Goal: Navigation & Orientation: Find specific page/section

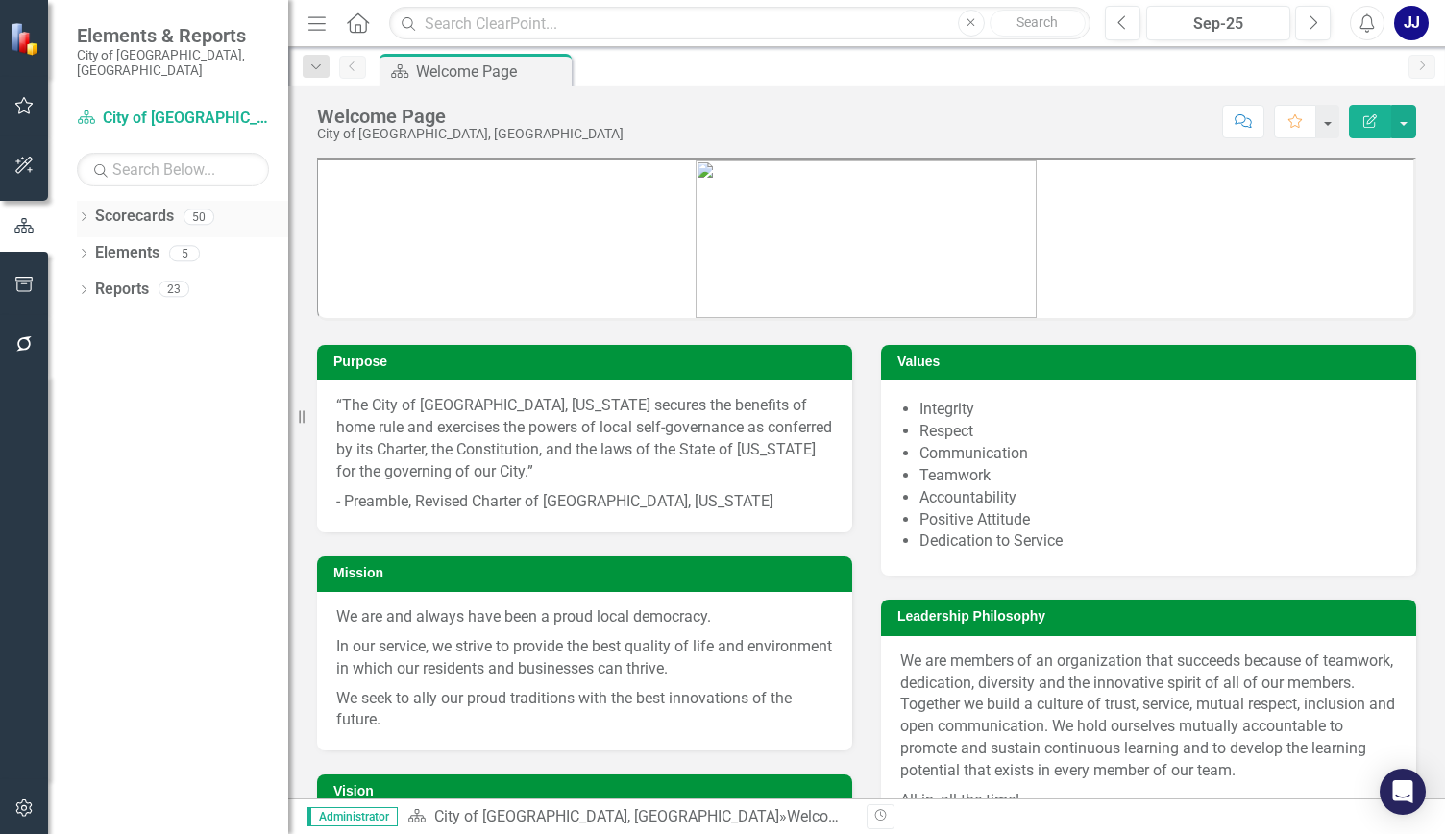
click at [85, 213] on icon "Dropdown" at bounding box center [83, 218] width 13 height 11
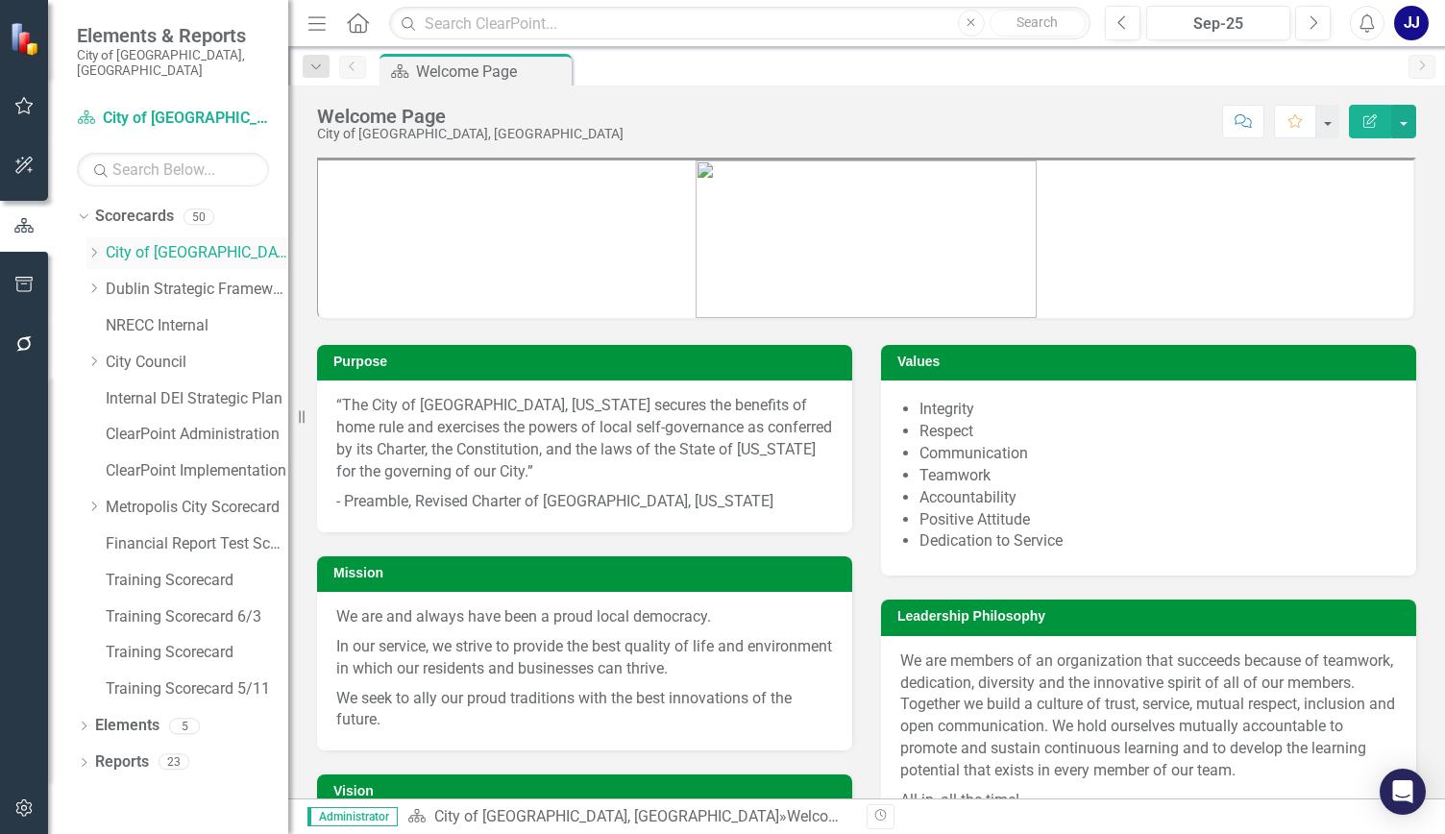
click at [93, 247] on icon "Dropdown" at bounding box center [93, 253] width 14 height 12
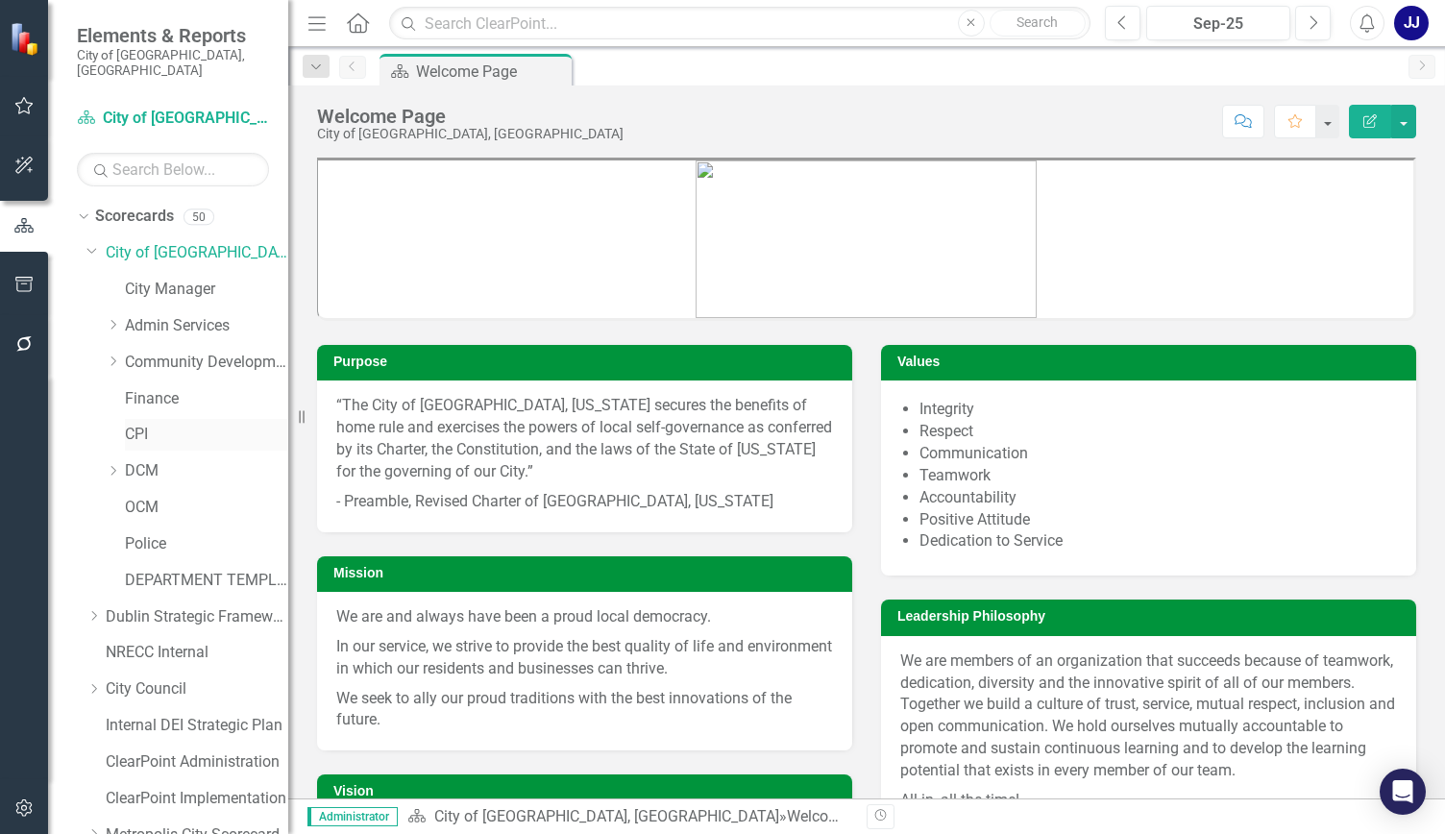
drag, startPoint x: 421, startPoint y: 408, endPoint x: 219, endPoint y: 406, distance: 201.8
drag, startPoint x: 219, startPoint y: 406, endPoint x: 110, endPoint y: 437, distance: 114.1
click at [111, 437] on div "CPI" at bounding box center [197, 437] width 183 height 37
click at [129, 315] on link "Admin Services" at bounding box center [206, 326] width 163 height 22
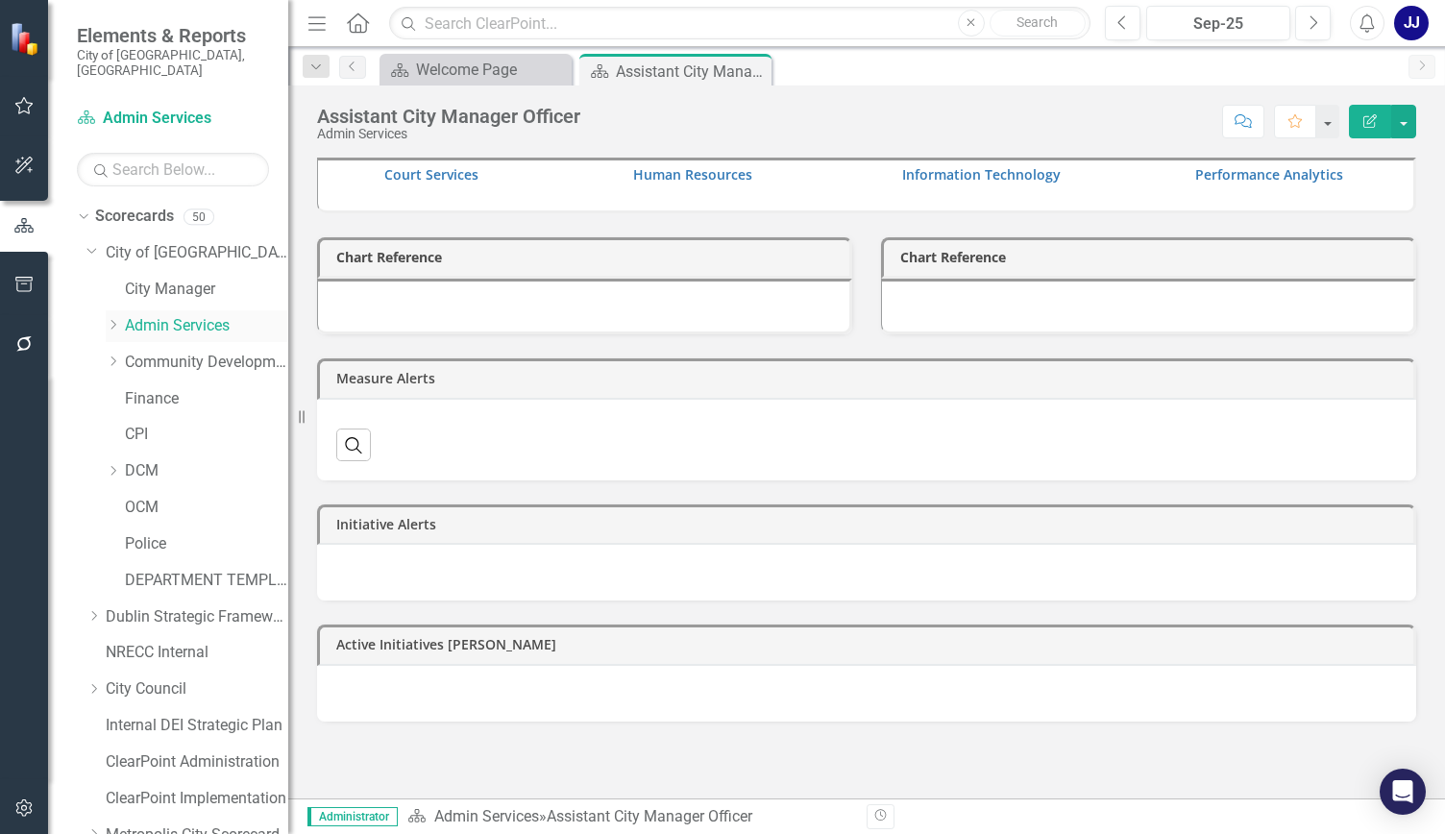
click at [113, 319] on icon "Dropdown" at bounding box center [113, 325] width 14 height 12
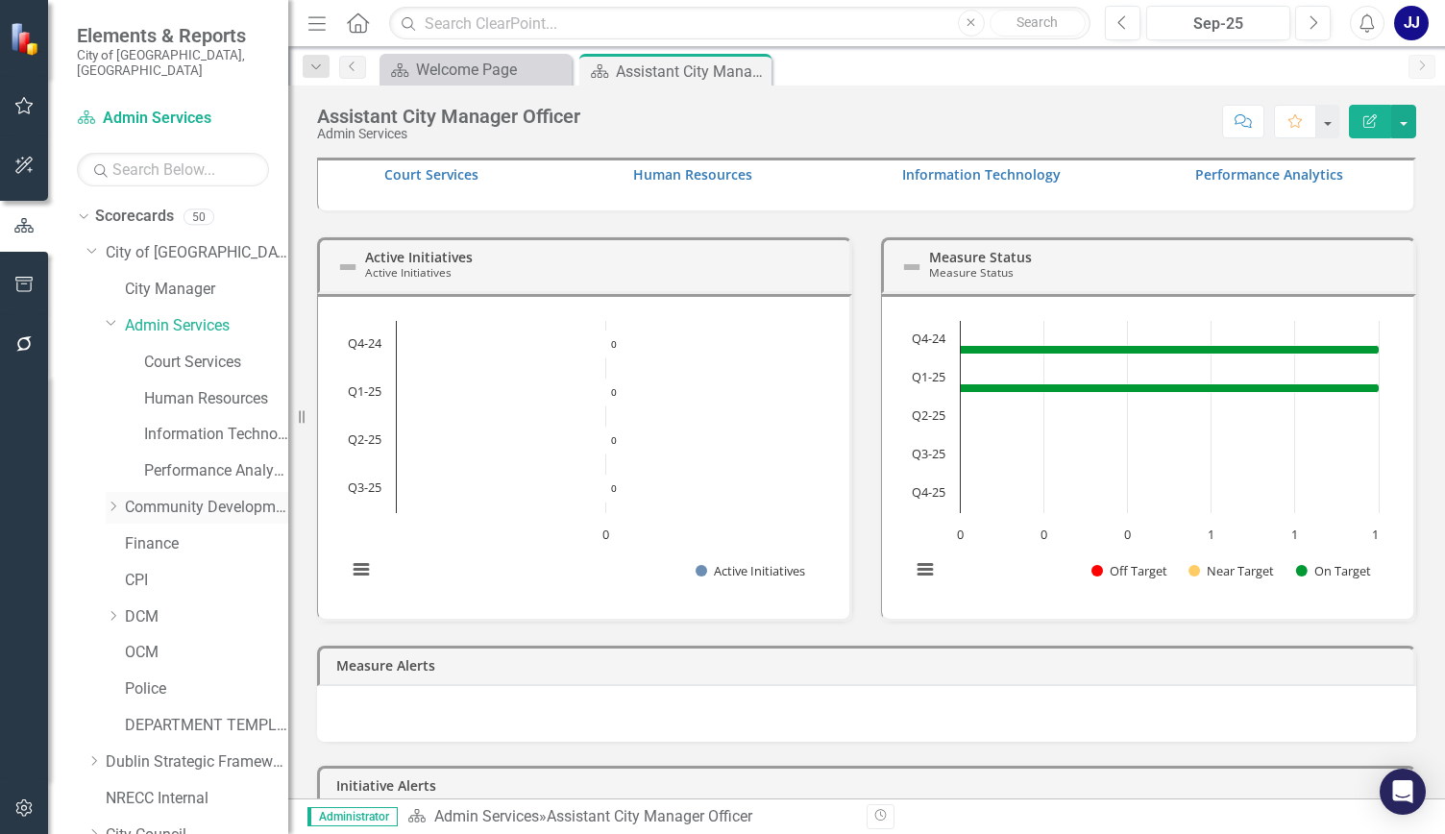
click at [108, 501] on icon "Dropdown" at bounding box center [113, 507] width 14 height 12
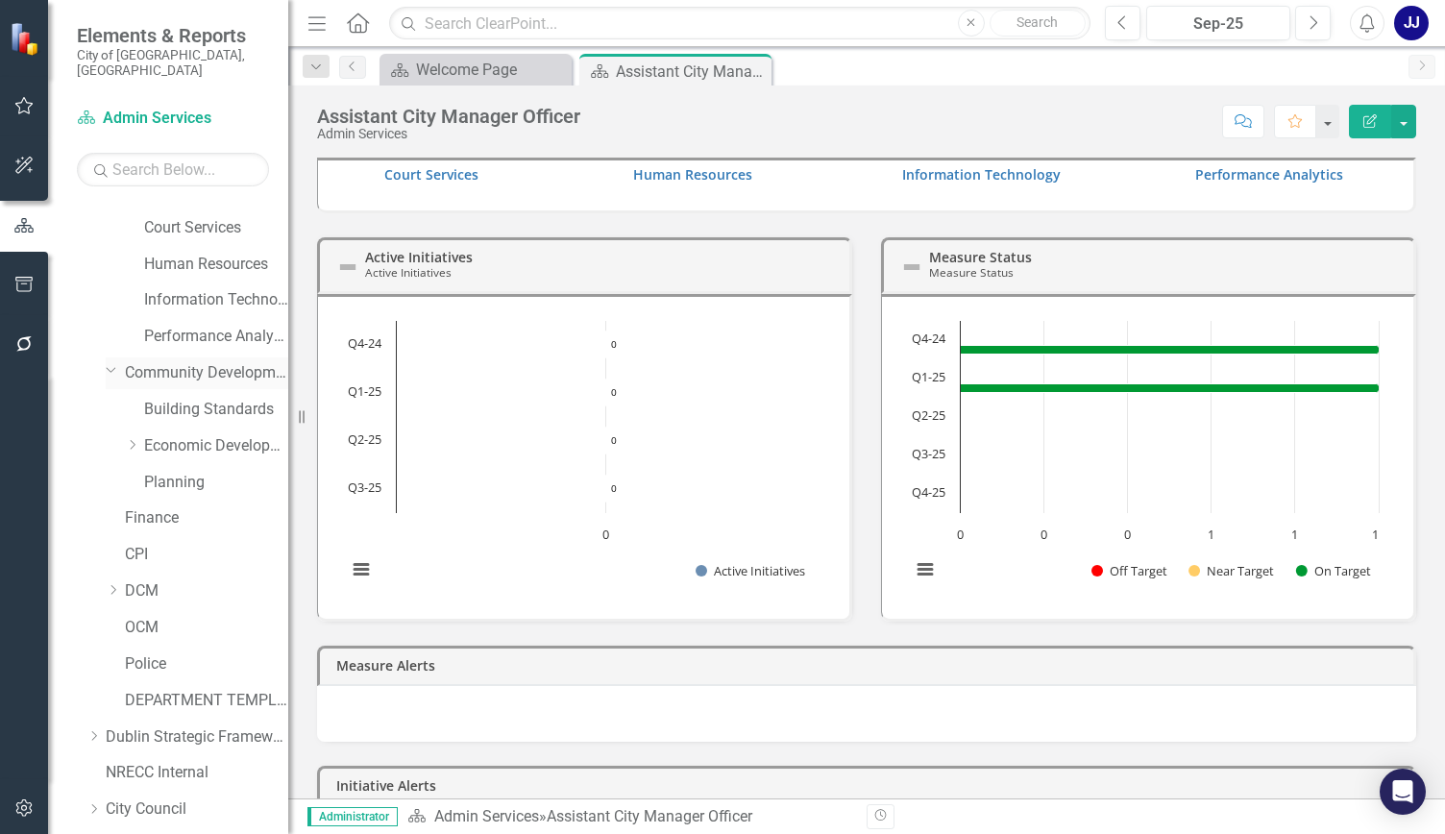
scroll to position [384, 0]
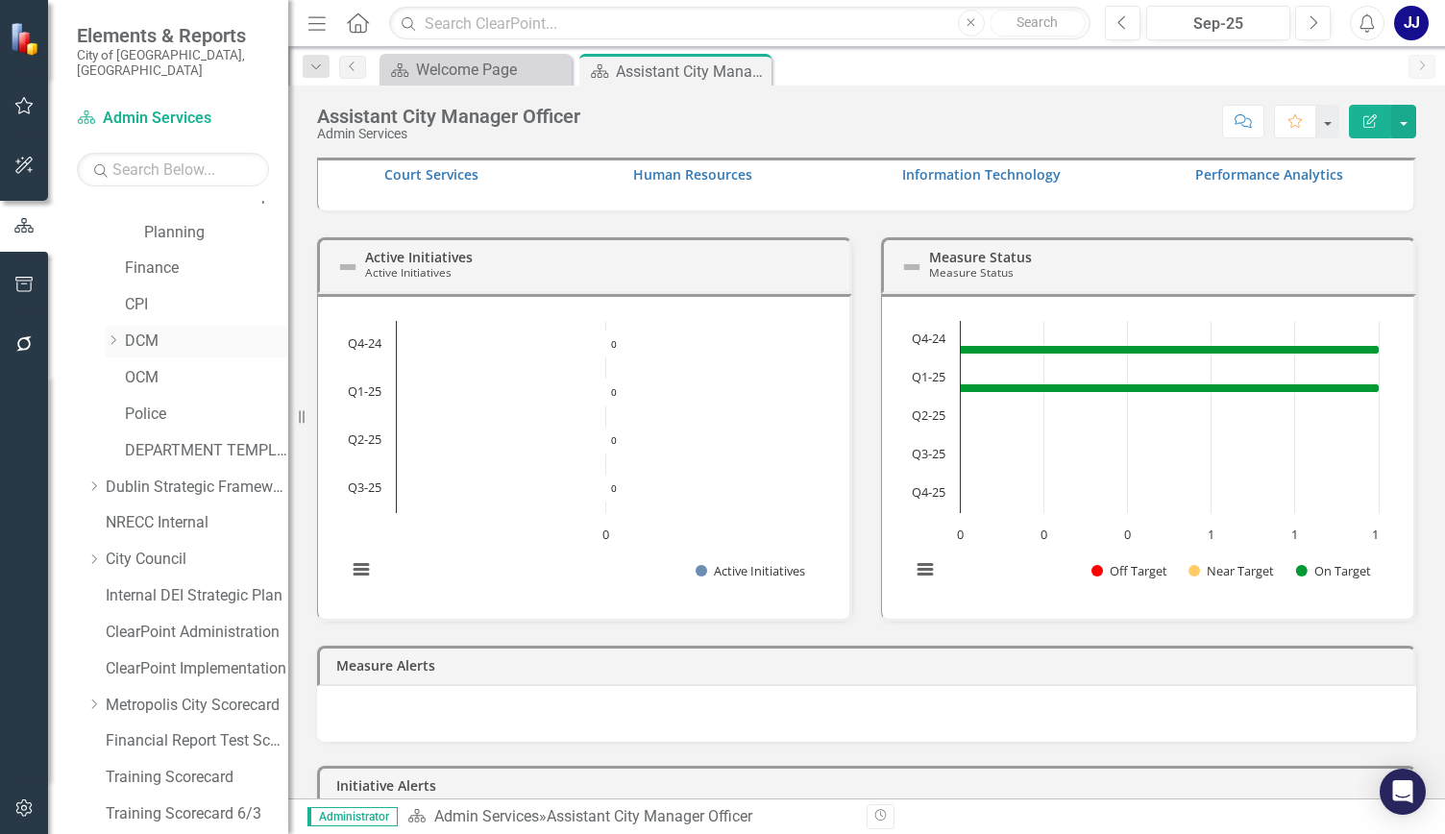
click at [111, 334] on icon "Dropdown" at bounding box center [113, 340] width 14 height 12
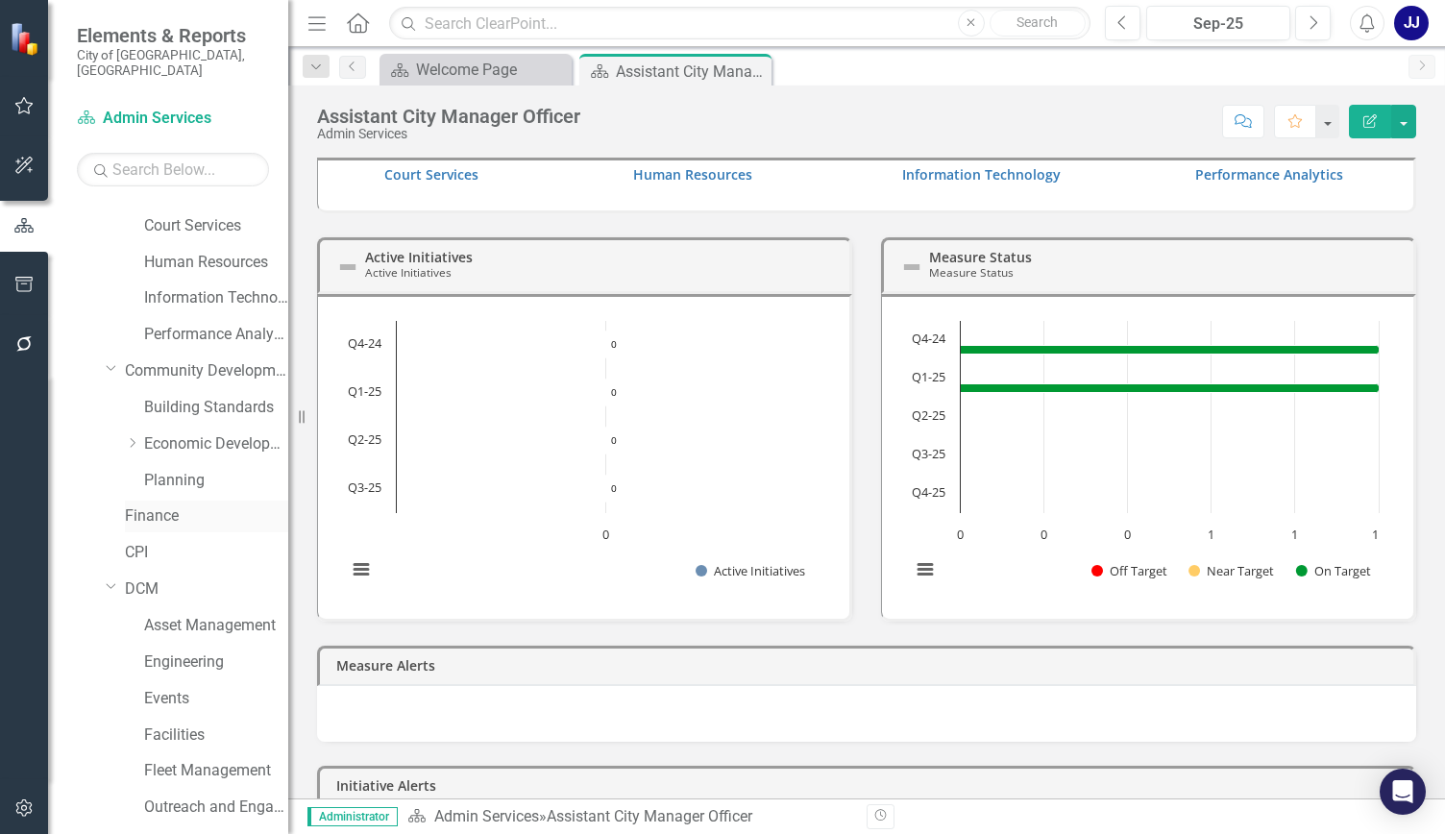
scroll to position [96, 0]
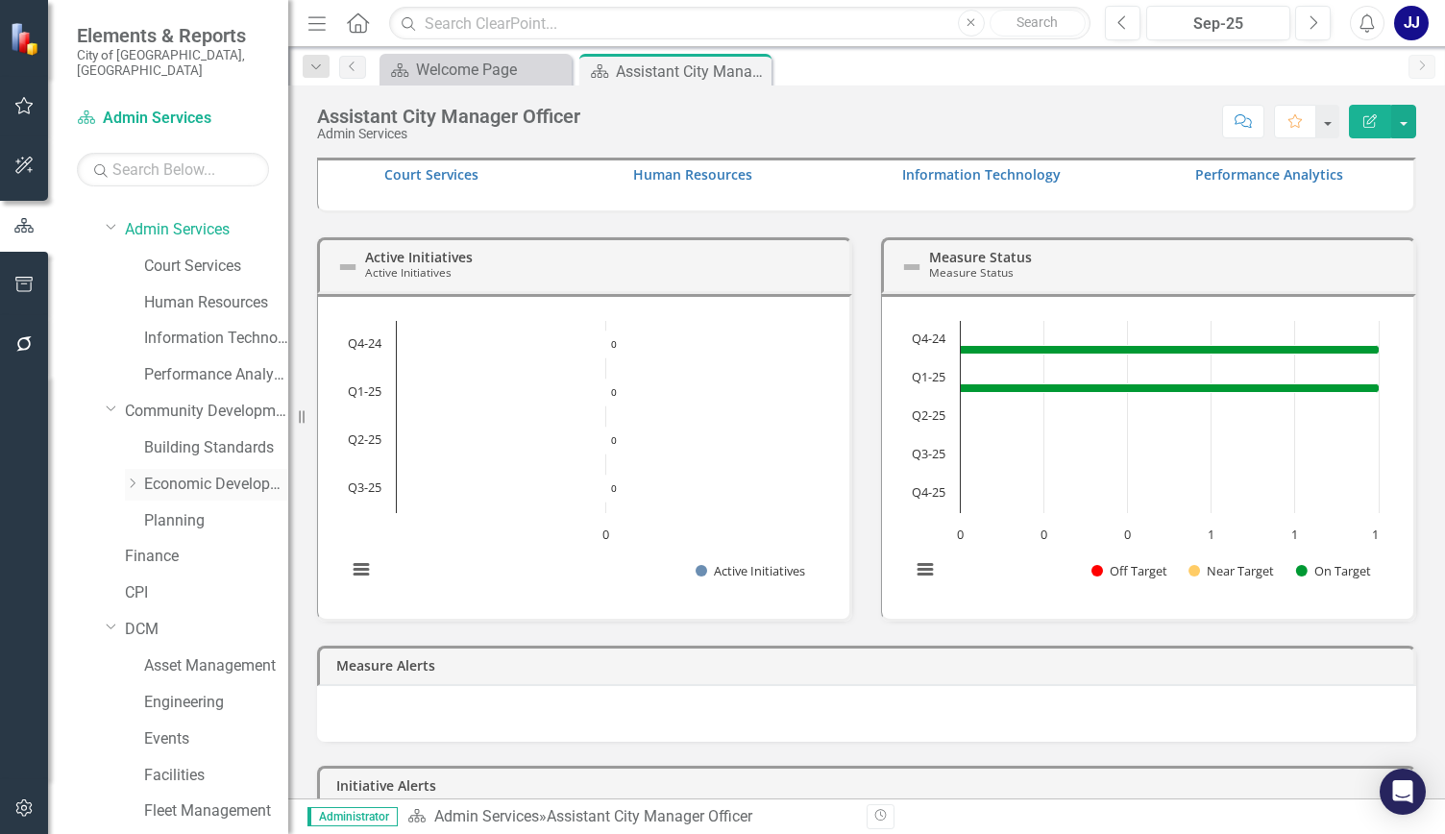
click at [125, 478] on icon "Dropdown" at bounding box center [132, 484] width 14 height 12
click at [125, 474] on icon "Dropdown" at bounding box center [131, 481] width 12 height 14
click at [112, 401] on icon "Dropdown" at bounding box center [112, 408] width 12 height 14
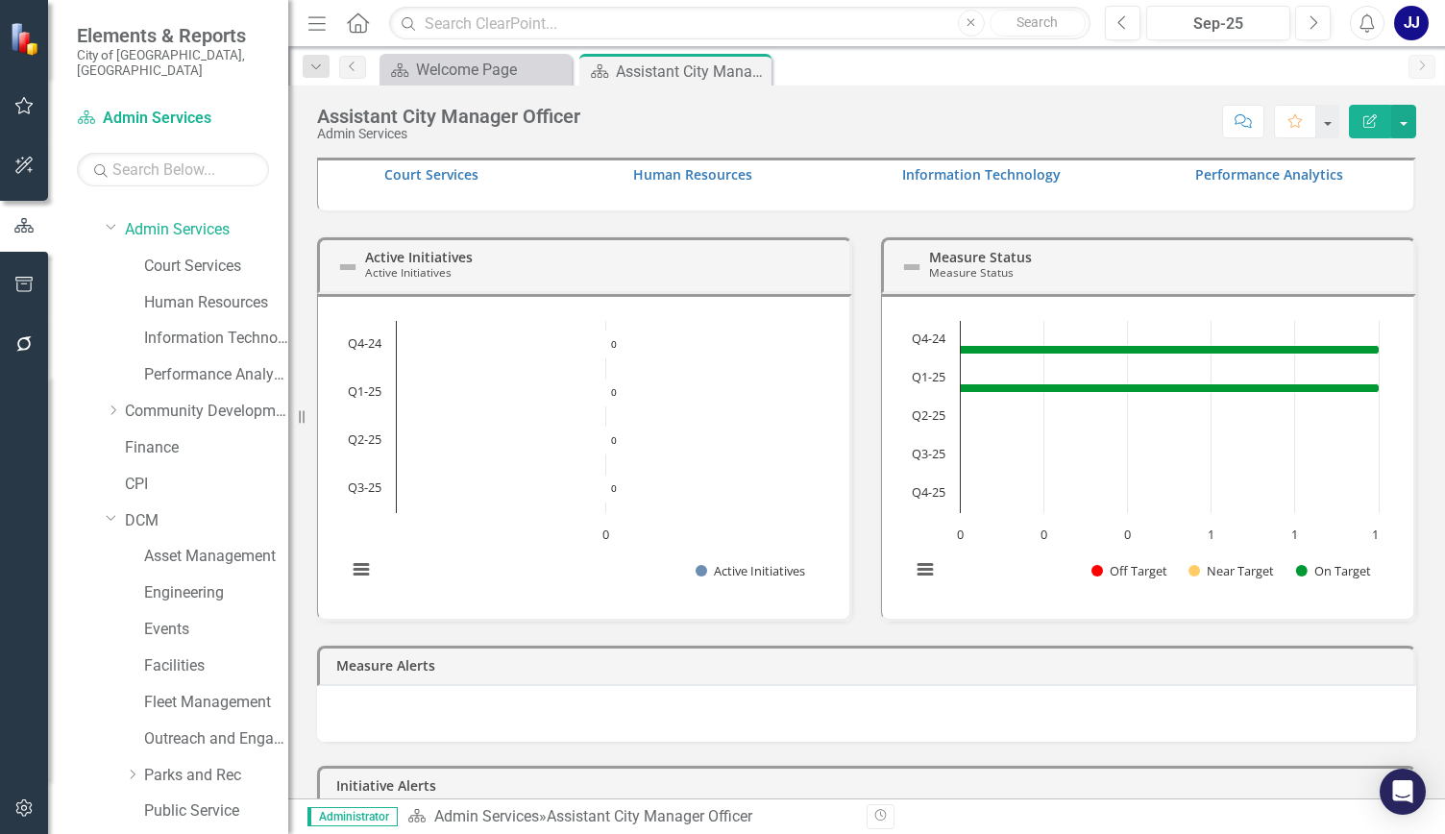
drag, startPoint x: 112, startPoint y: 394, endPoint x: 116, endPoint y: 339, distance: 54.9
drag, startPoint x: 116, startPoint y: 339, endPoint x: 123, endPoint y: 293, distance: 46.6
click at [124, 293] on div "Human Resources" at bounding box center [197, 305] width 183 height 37
click at [106, 405] on icon "Dropdown" at bounding box center [113, 411] width 14 height 12
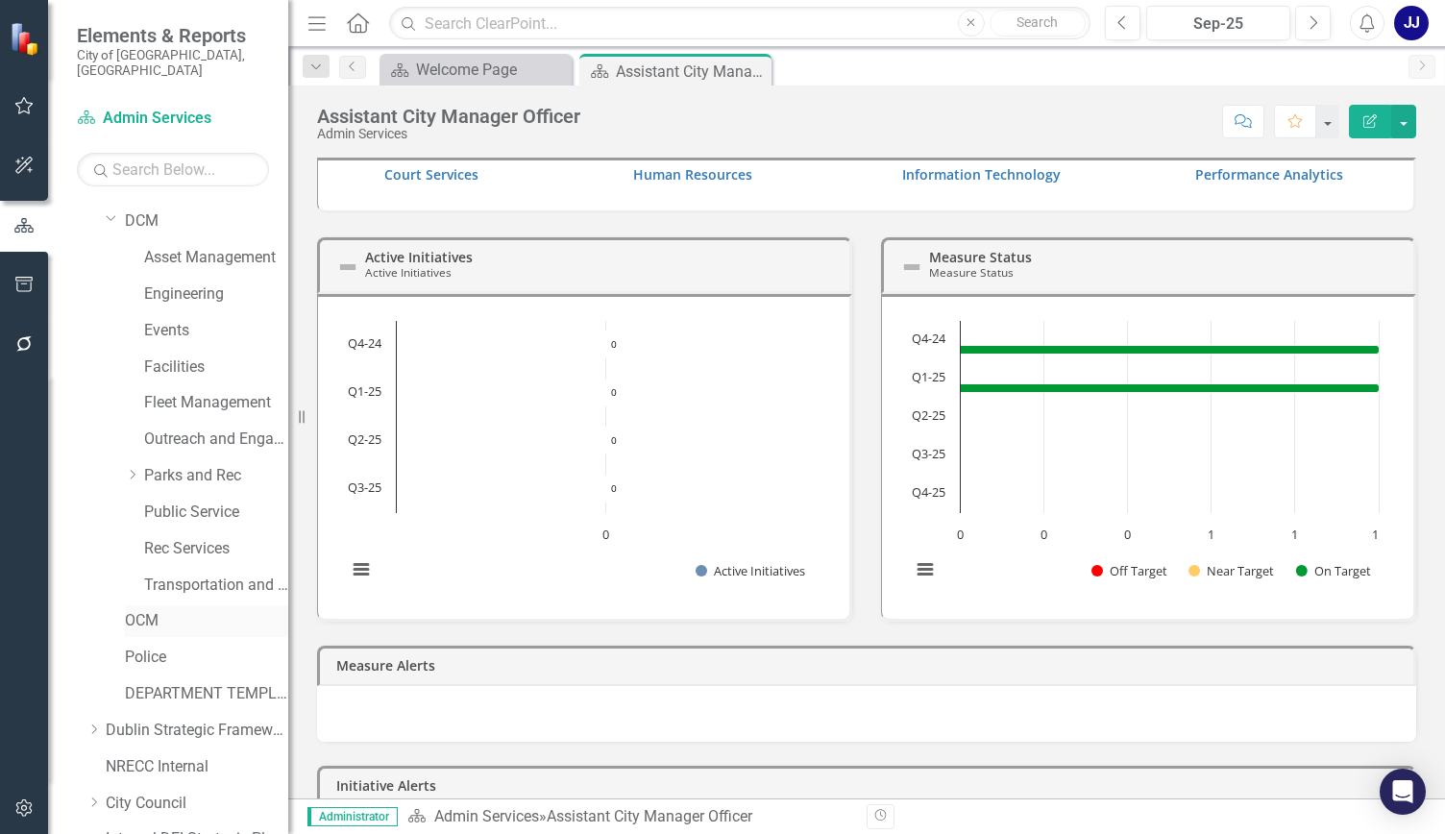
scroll to position [494, 0]
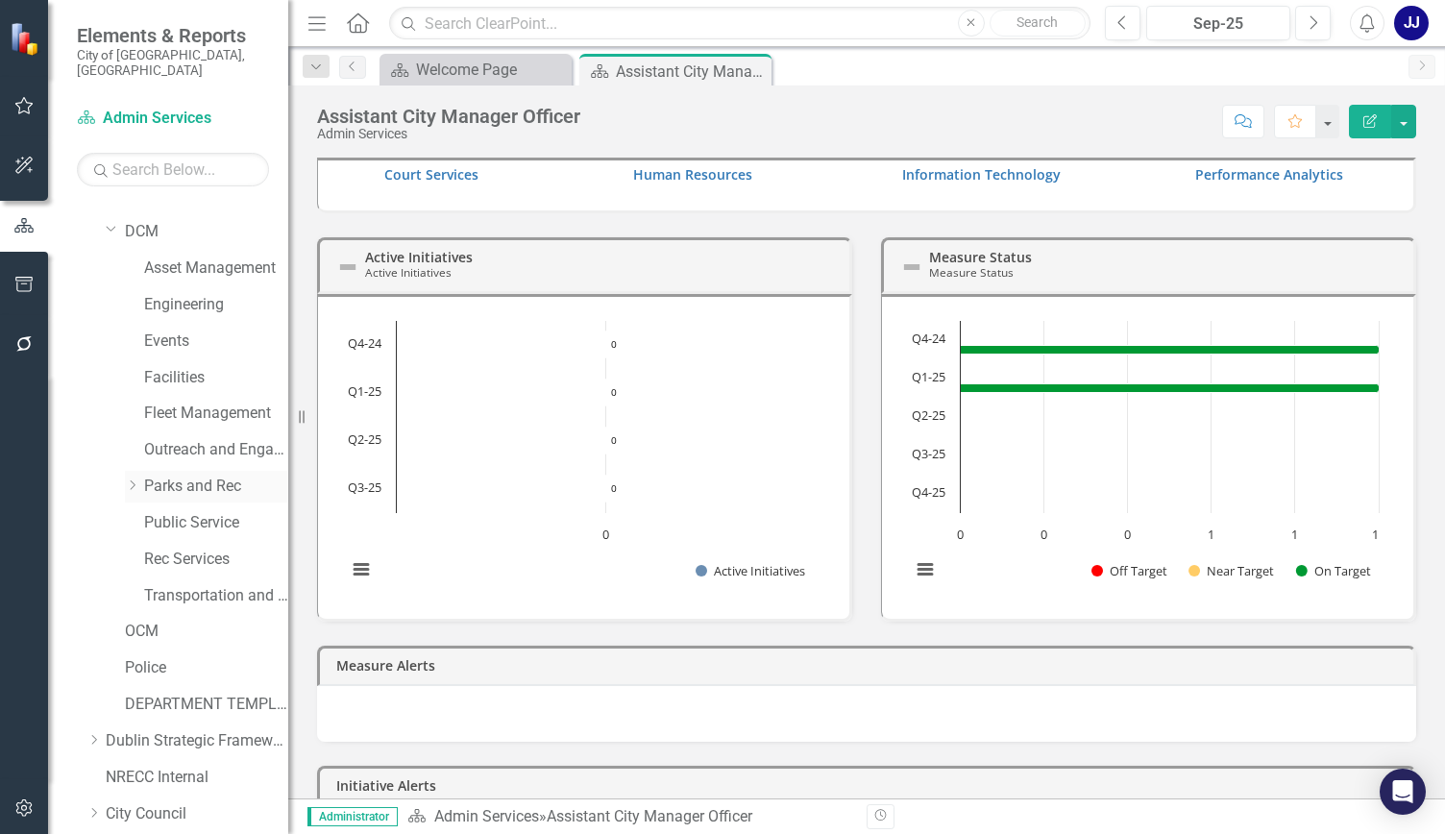
click at [143, 479] on div "Dropdown" at bounding box center [134, 487] width 19 height 16
click at [143, 481] on div "Dropdown" at bounding box center [134, 486] width 19 height 10
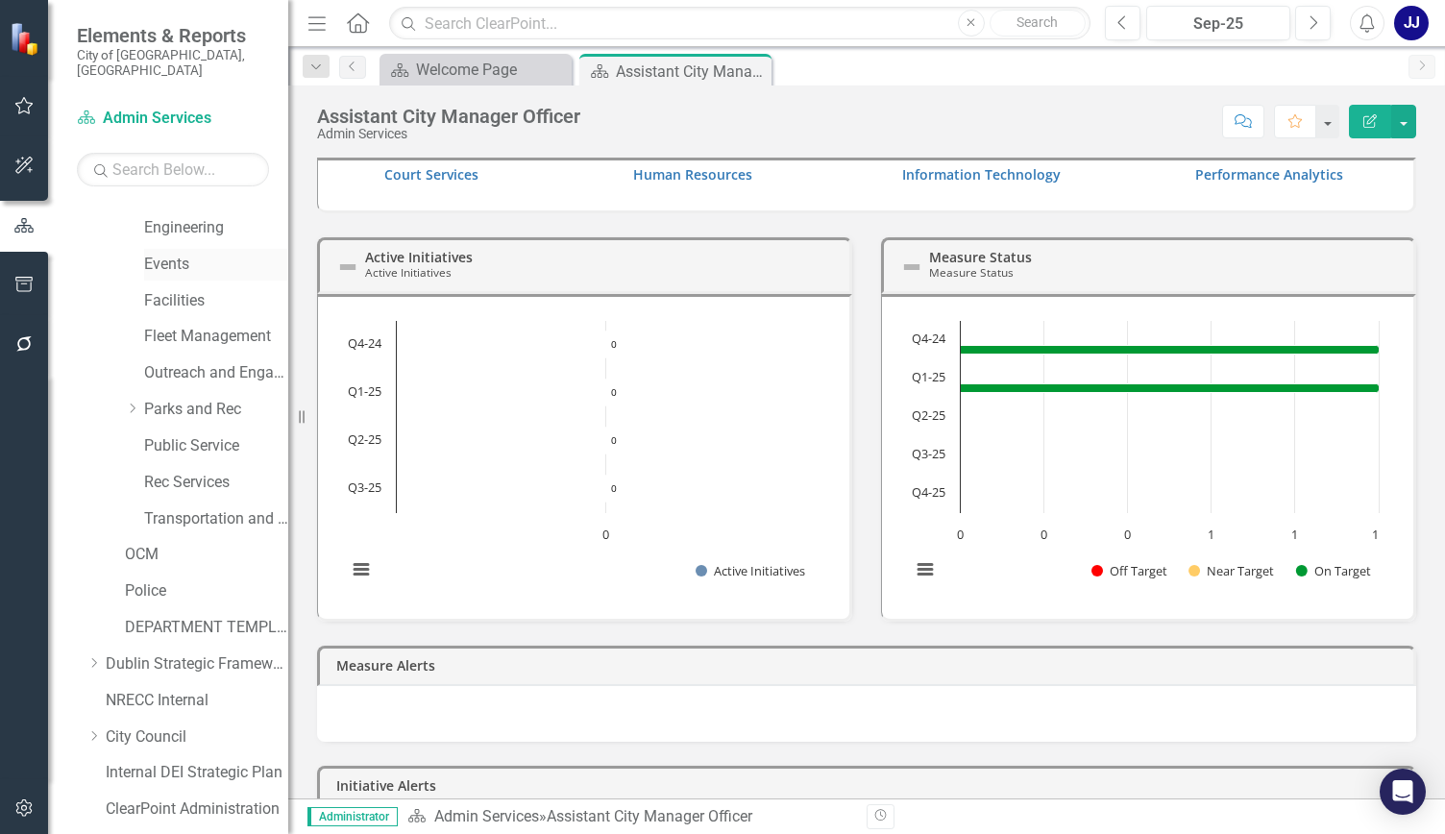
scroll to position [686, 0]
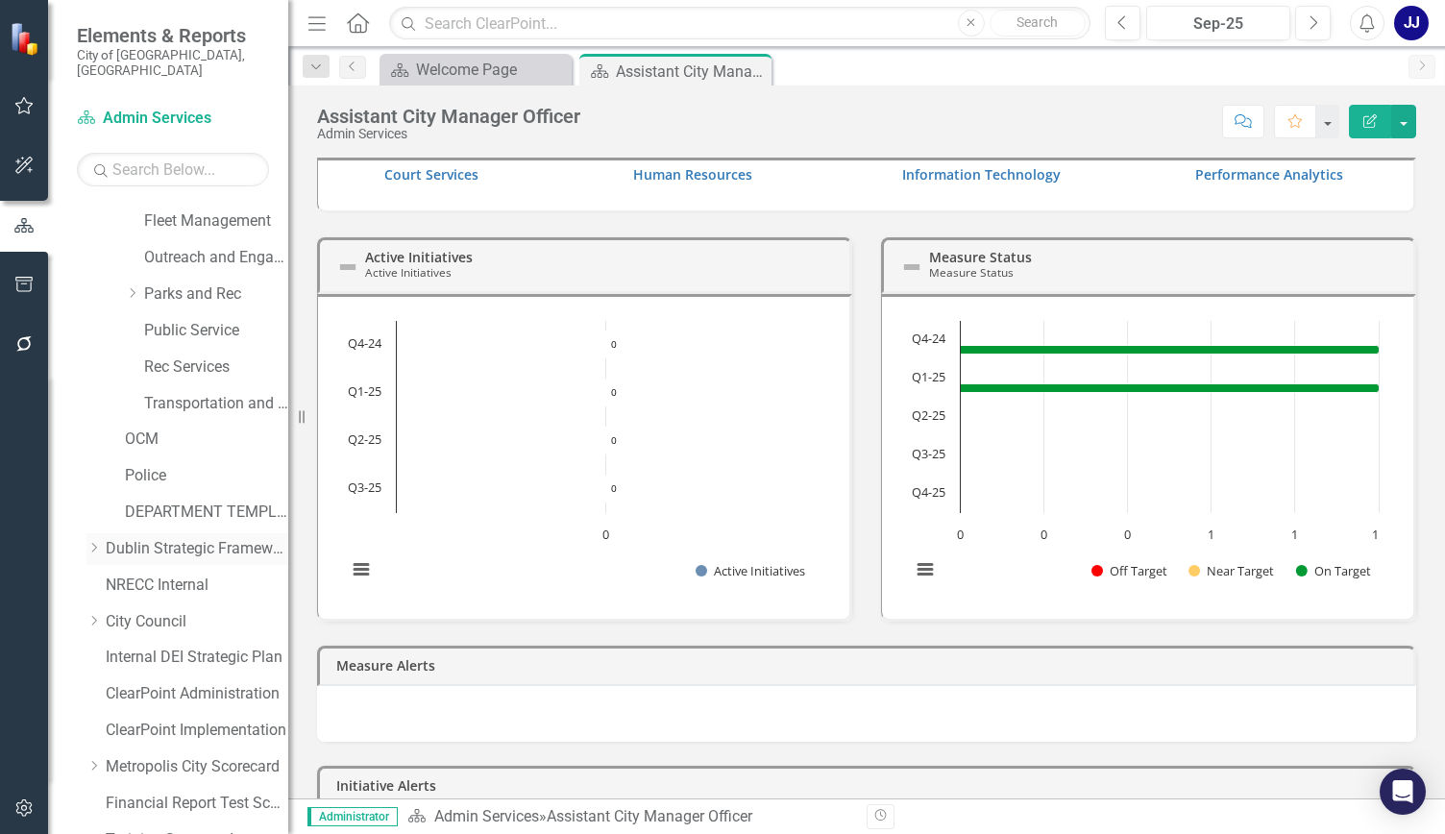
click at [93, 542] on icon "Dropdown" at bounding box center [93, 548] width 14 height 12
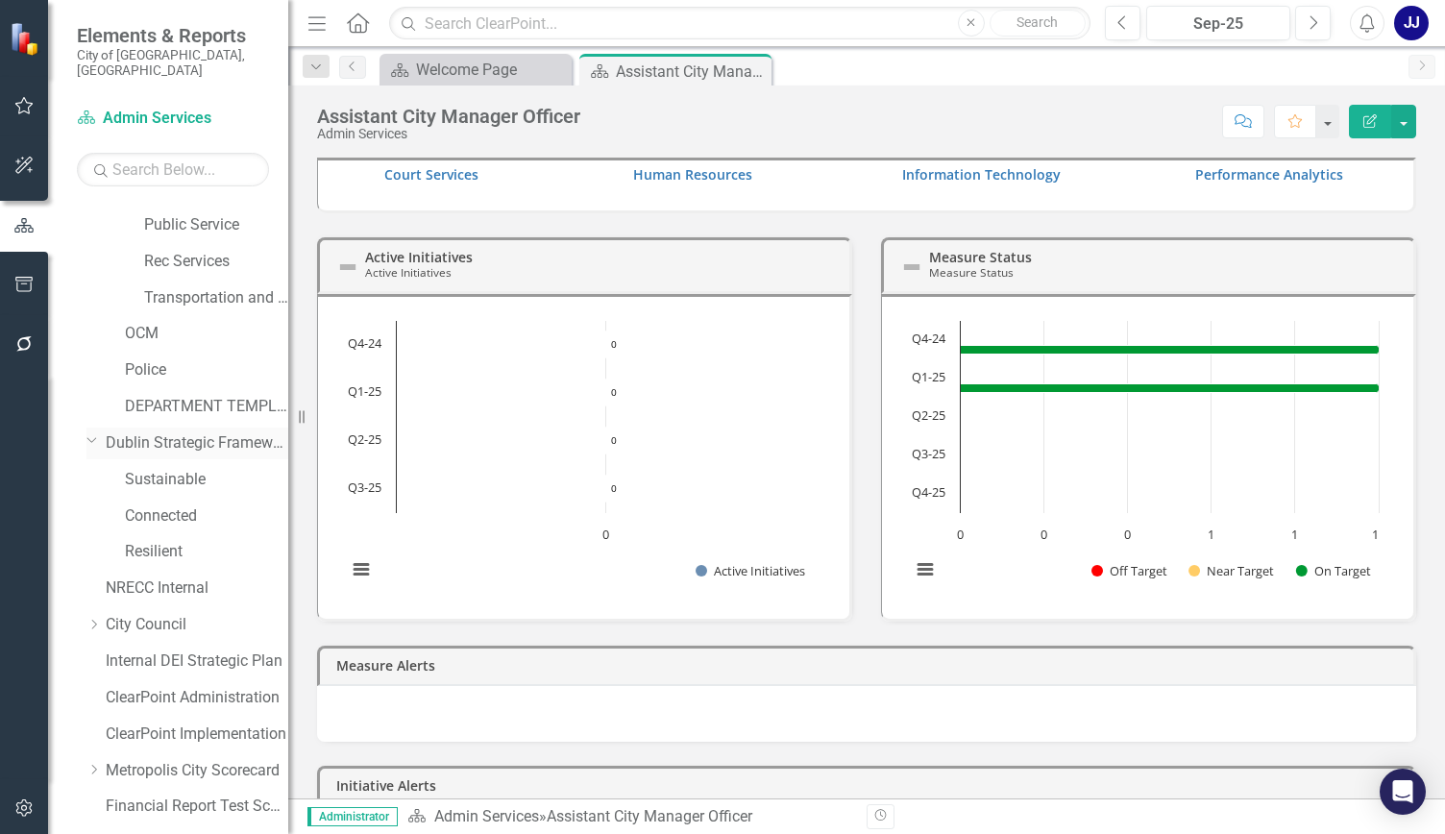
scroll to position [878, 0]
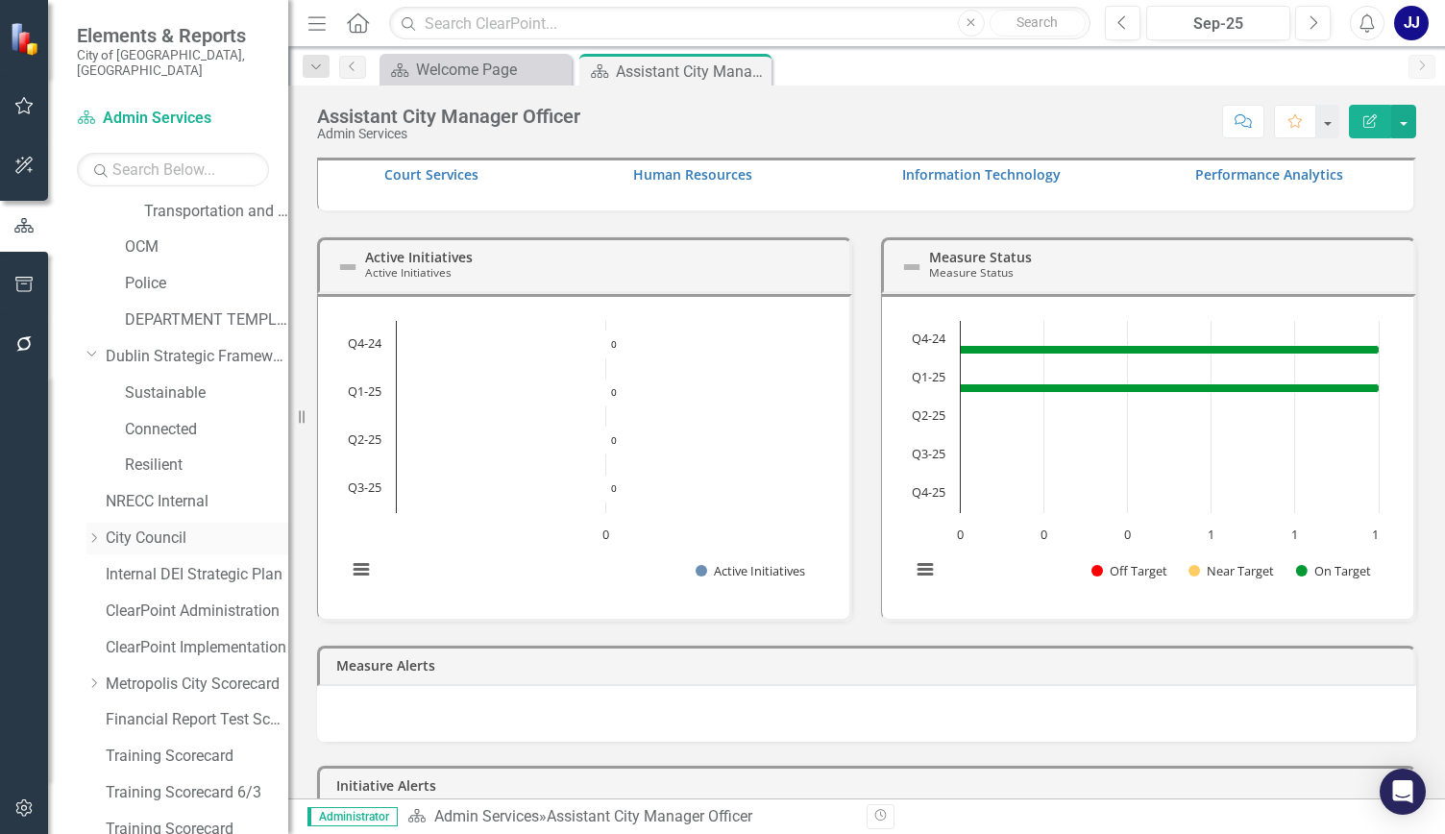
click at [116, 534] on div "Dropdown City Council" at bounding box center [187, 539] width 202 height 32
click at [100, 531] on div "Dropdown City Council" at bounding box center [187, 539] width 202 height 32
click at [99, 530] on div "Dropdown" at bounding box center [93, 538] width 14 height 16
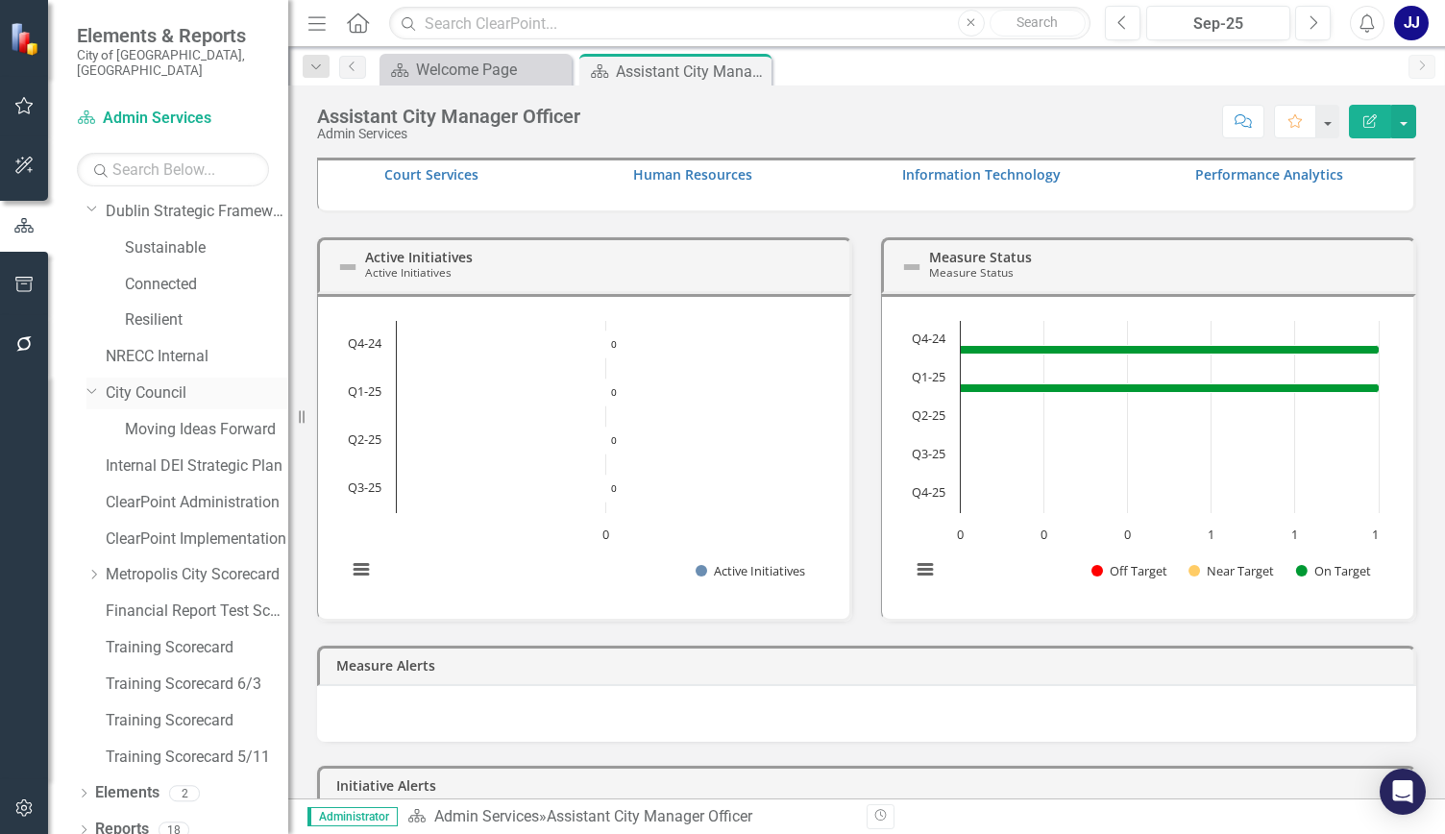
scroll to position [735, 0]
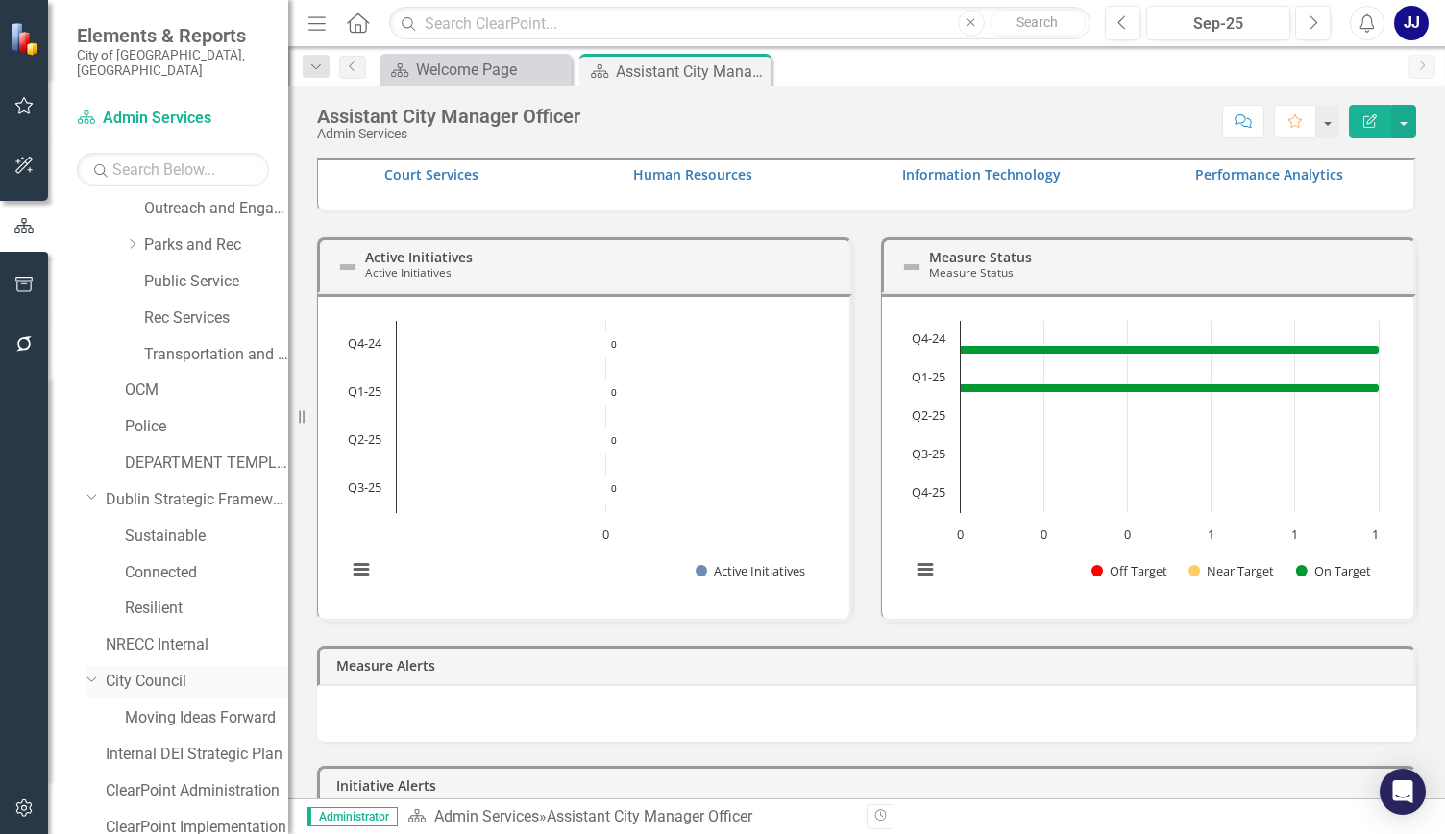
click at [95, 671] on icon "Dropdown" at bounding box center [92, 678] width 12 height 14
click at [102, 489] on div "Dropdown Dublin Strategic Framework" at bounding box center [187, 500] width 202 height 32
click at [97, 489] on icon "Dropdown" at bounding box center [92, 496] width 12 height 14
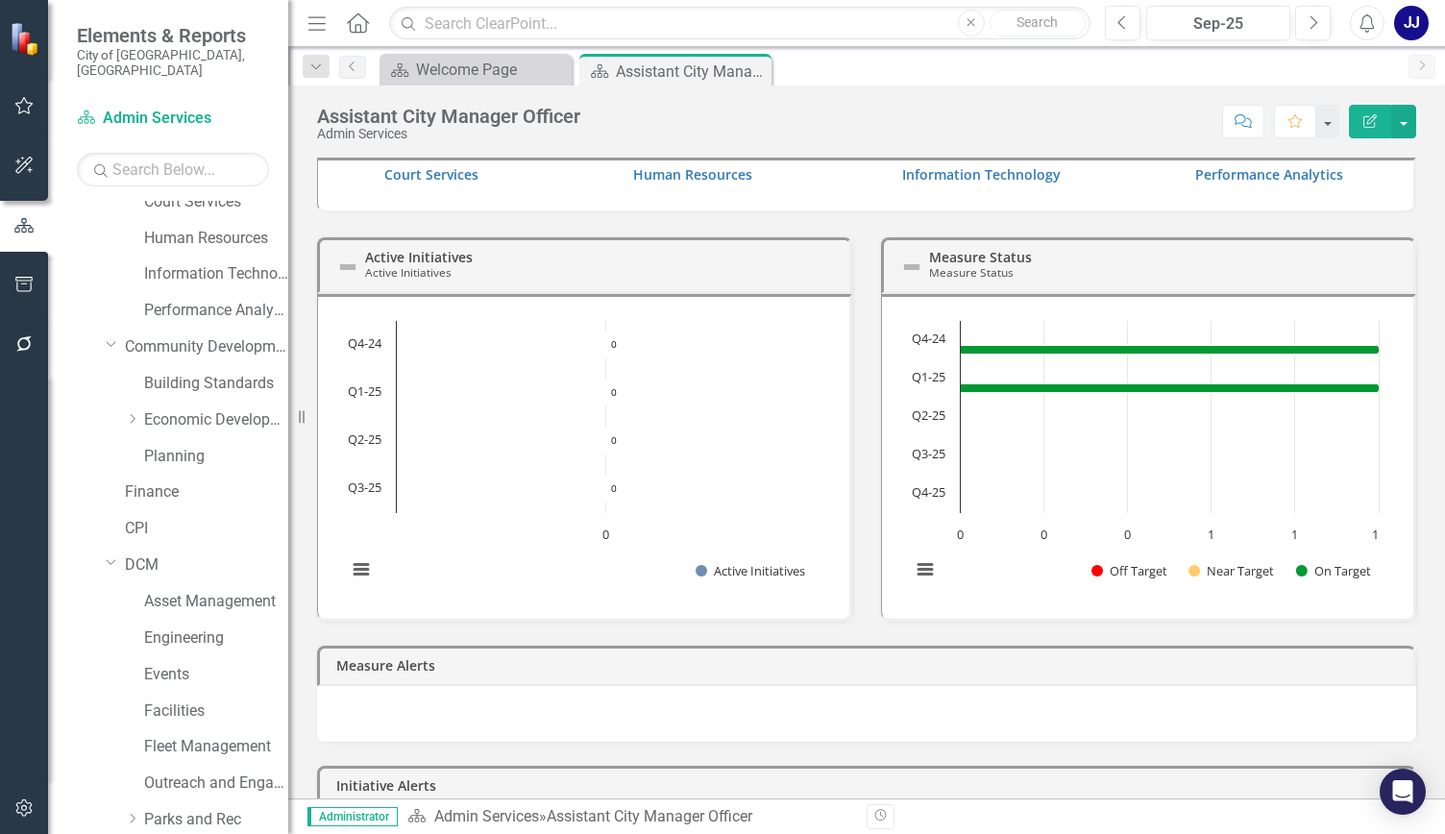
scroll to position [0, 0]
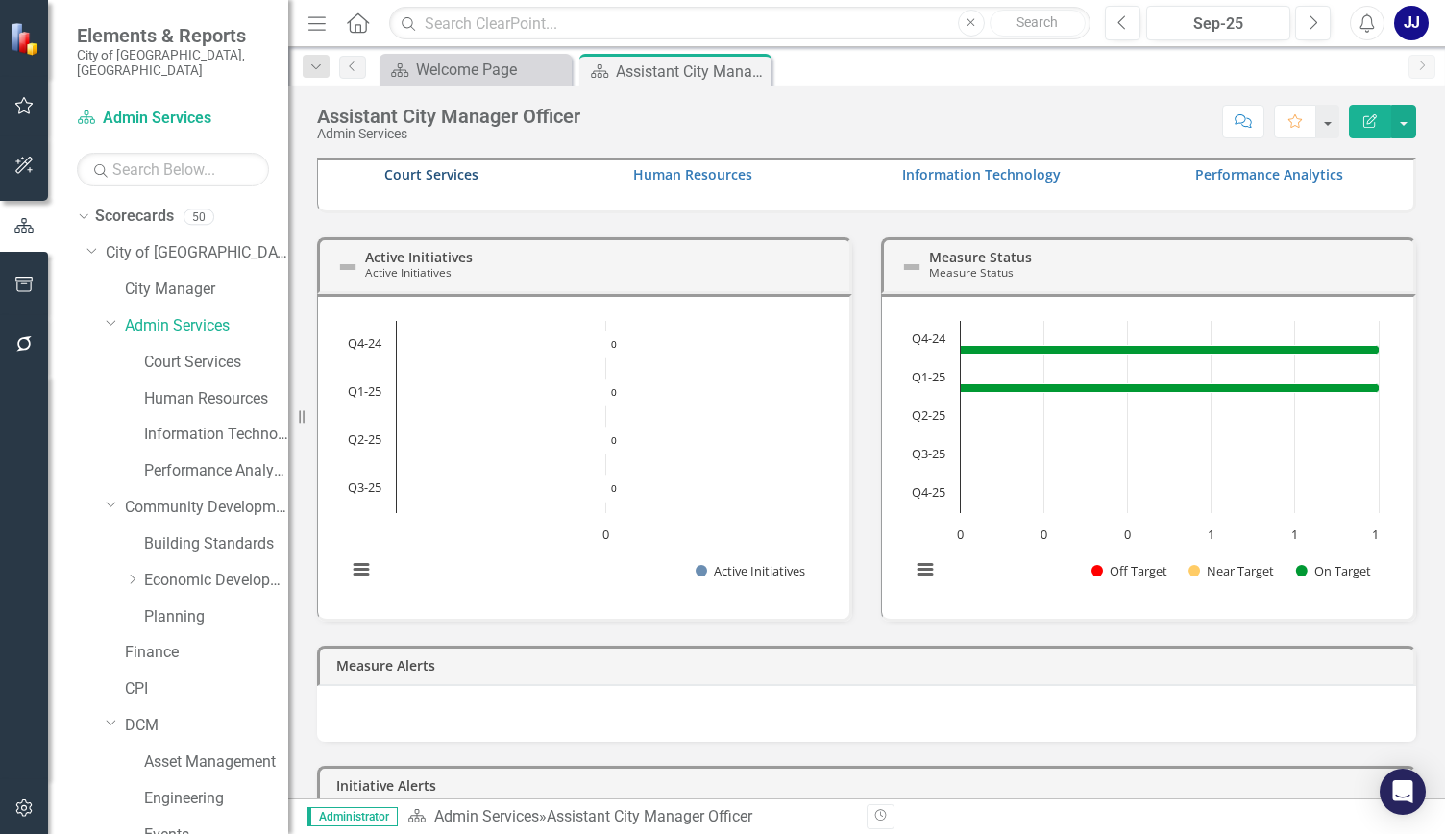
click at [433, 182] on link "Court Services" at bounding box center [431, 174] width 94 height 18
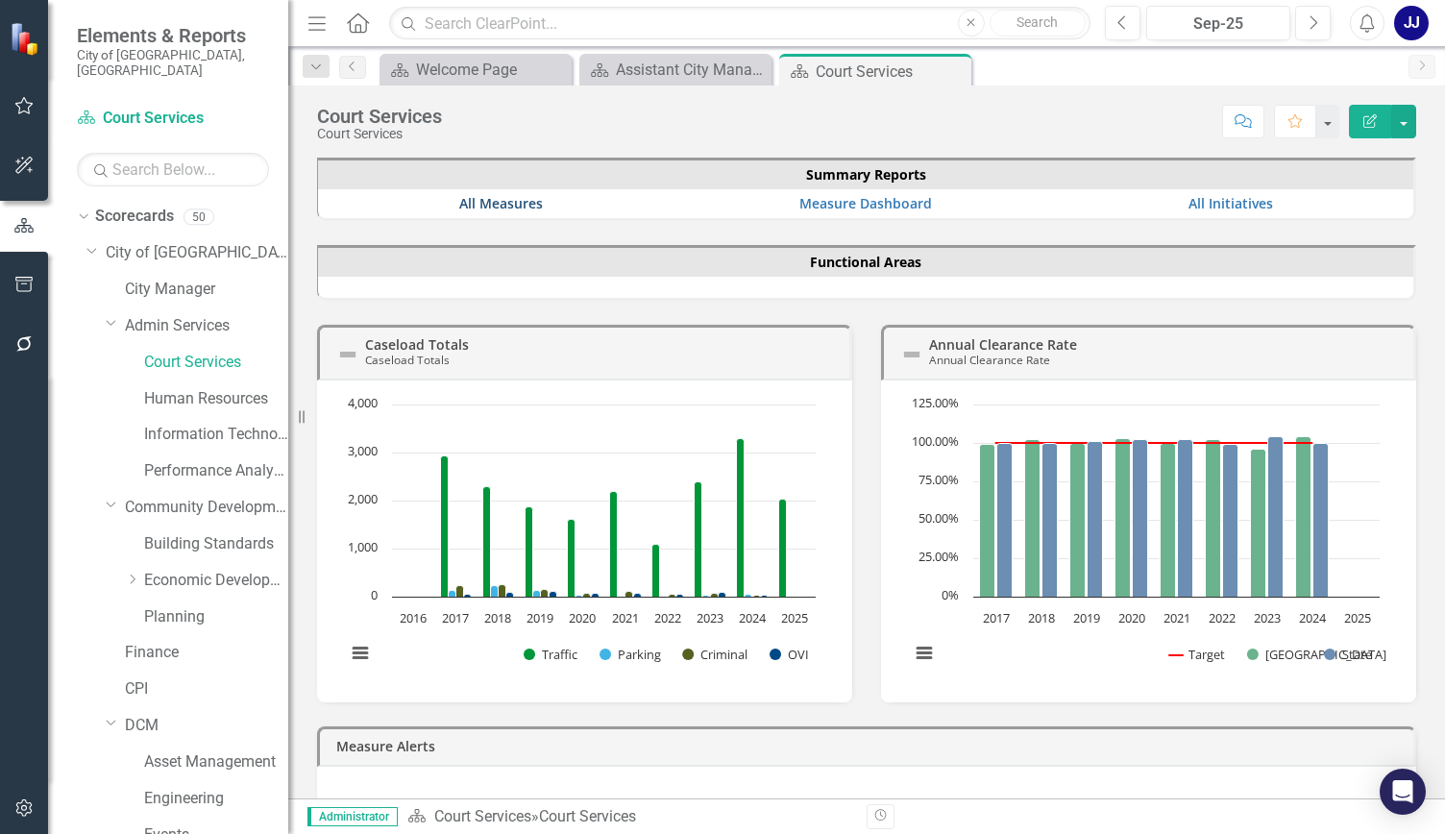
click at [509, 196] on link "All Measures" at bounding box center [501, 203] width 84 height 18
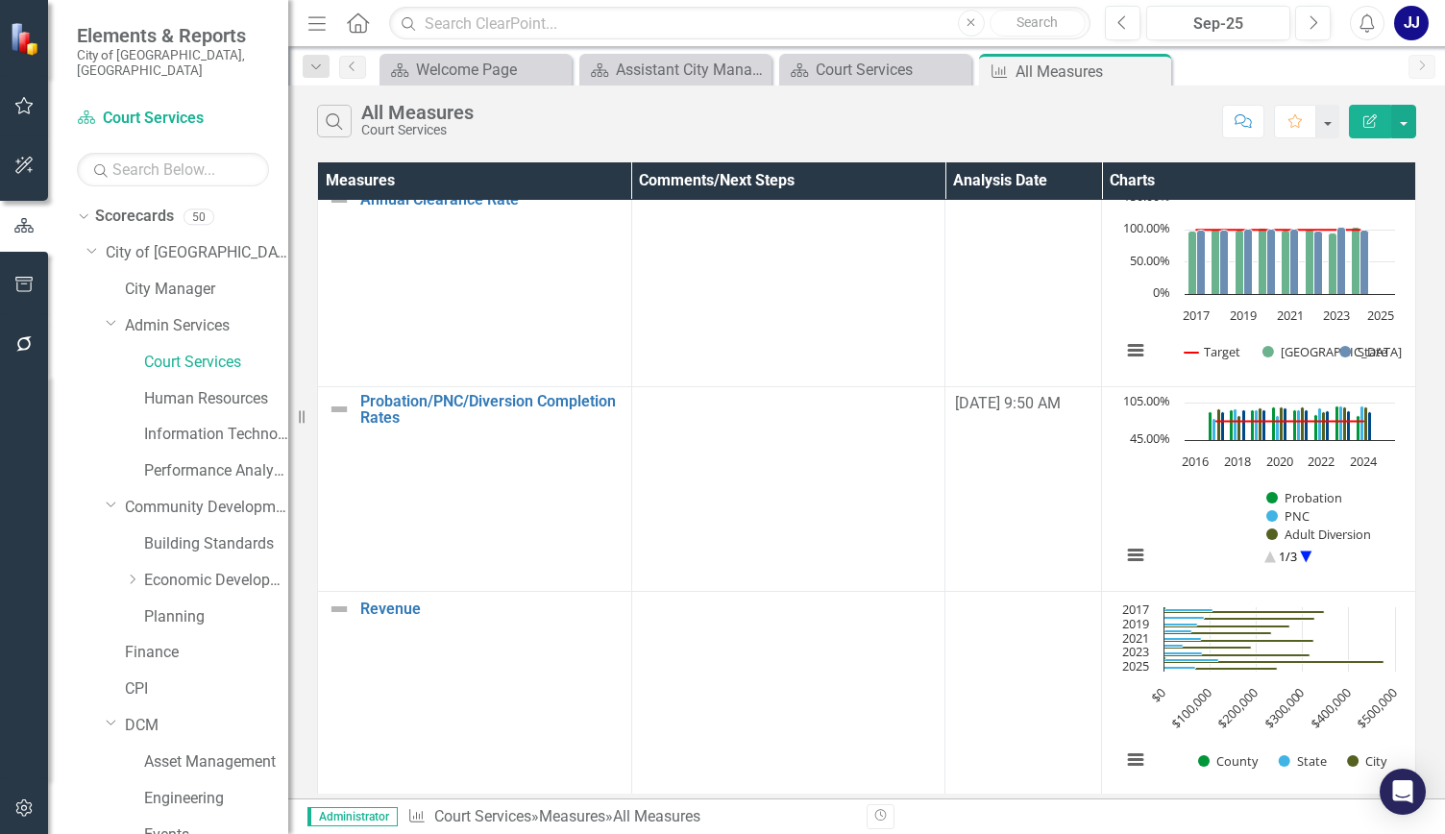
scroll to position [236, 0]
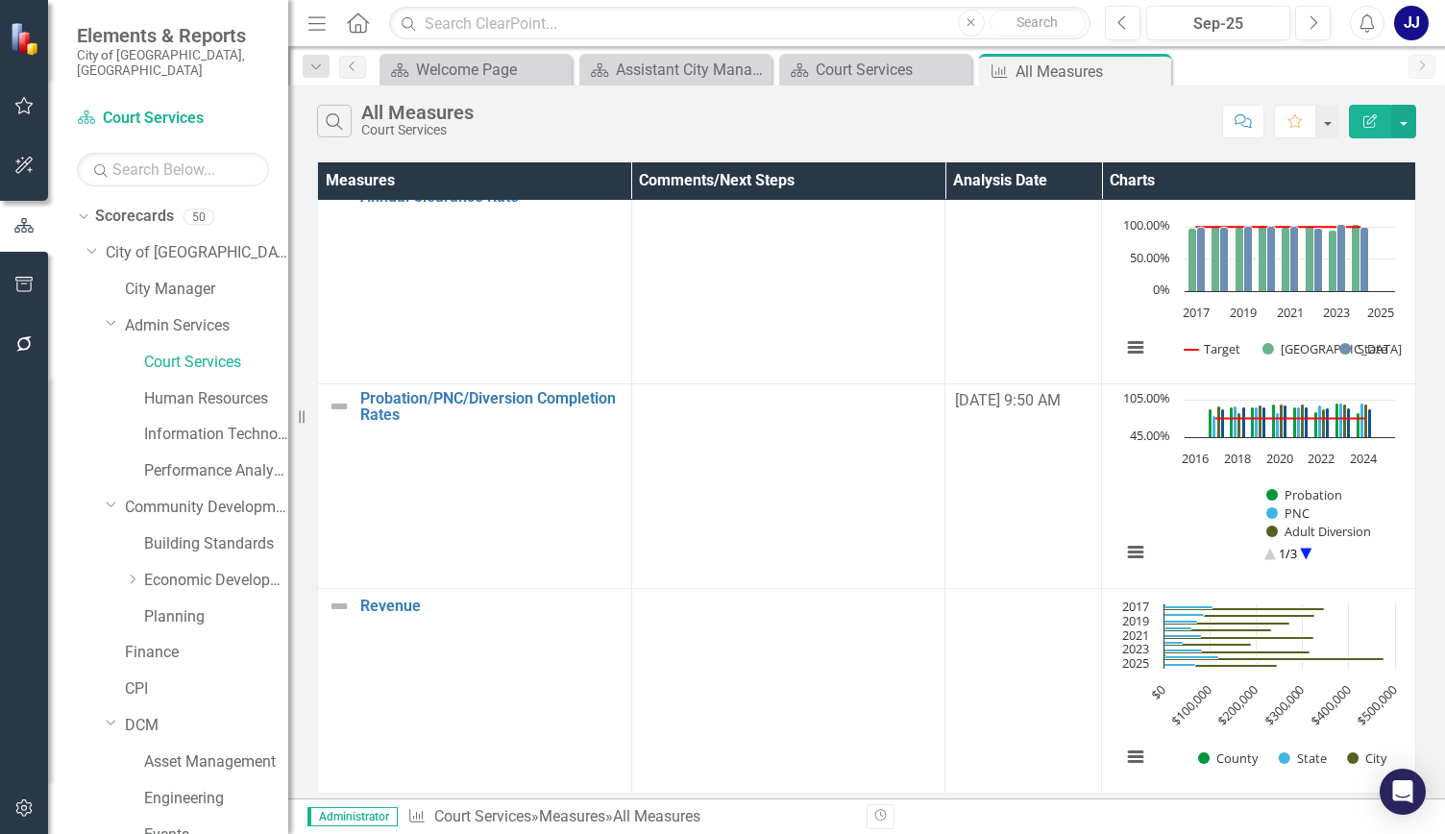
click at [1305, 543] on circle "Interactive chart" at bounding box center [1307, 554] width 30 height 30
click at [1263, 541] on circle "Interactive chart" at bounding box center [1271, 554] width 30 height 30
click at [1299, 753] on button "Show State" at bounding box center [1302, 758] width 47 height 17
click at [1305, 750] on button "Show State" at bounding box center [1302, 758] width 47 height 17
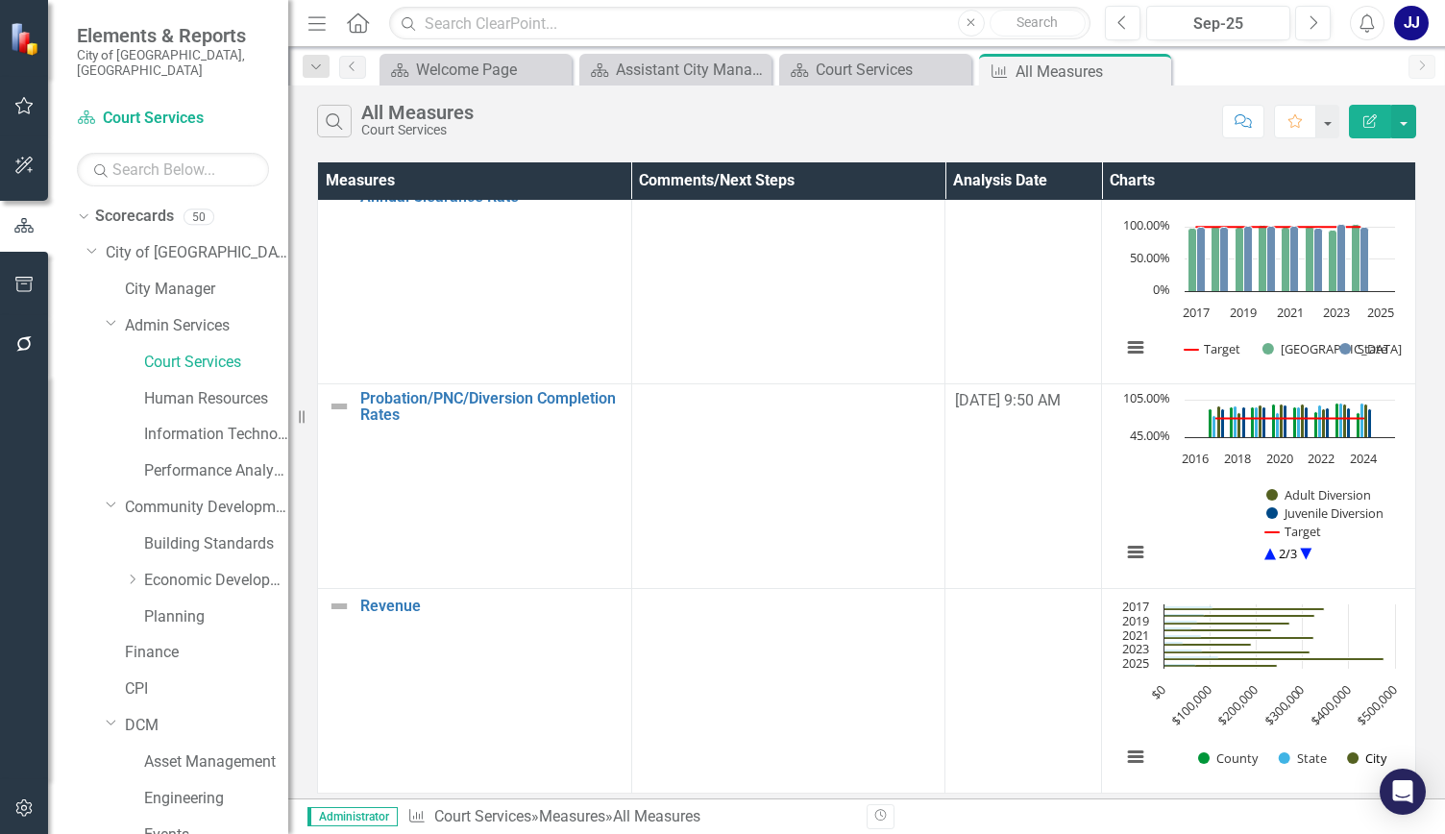
click at [1365, 750] on button "Show City" at bounding box center [1367, 758] width 40 height 17
click at [187, 397] on div "Human Resources" at bounding box center [216, 399] width 144 height 32
click at [190, 388] on link "Human Resources" at bounding box center [216, 399] width 144 height 22
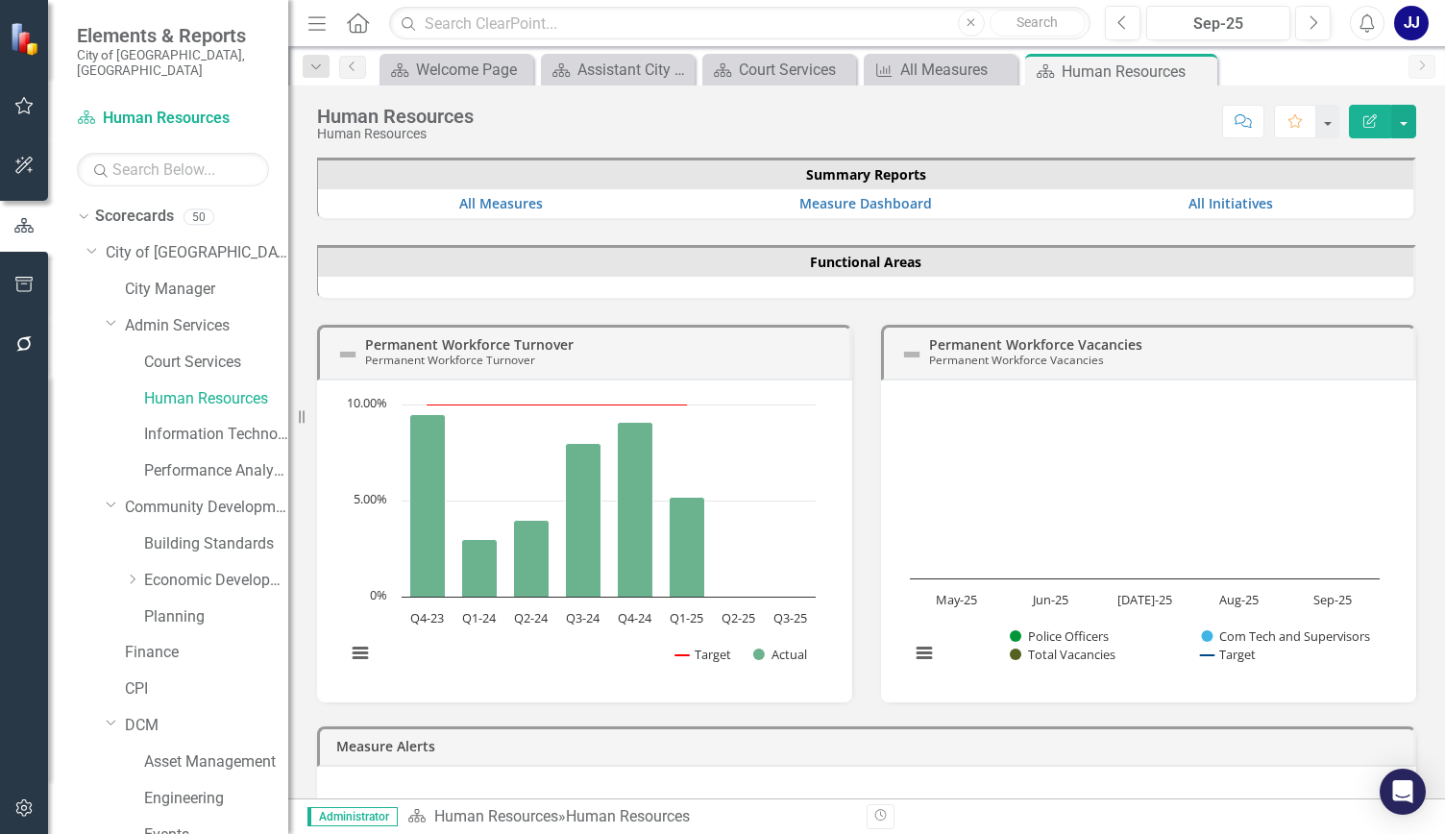
click at [721, 267] on th "Functional Areas" at bounding box center [866, 262] width 1096 height 29
click at [425, 520] on icon "Q4-23, 9.5. Actual." at bounding box center [428, 505] width 36 height 183
click at [365, 656] on button "View chart menu, Chart" at bounding box center [360, 653] width 27 height 27
click at [1159, 577] on rect "Interactive chart" at bounding box center [1144, 539] width 489 height 288
click at [494, 203] on link "All Measures" at bounding box center [501, 203] width 84 height 18
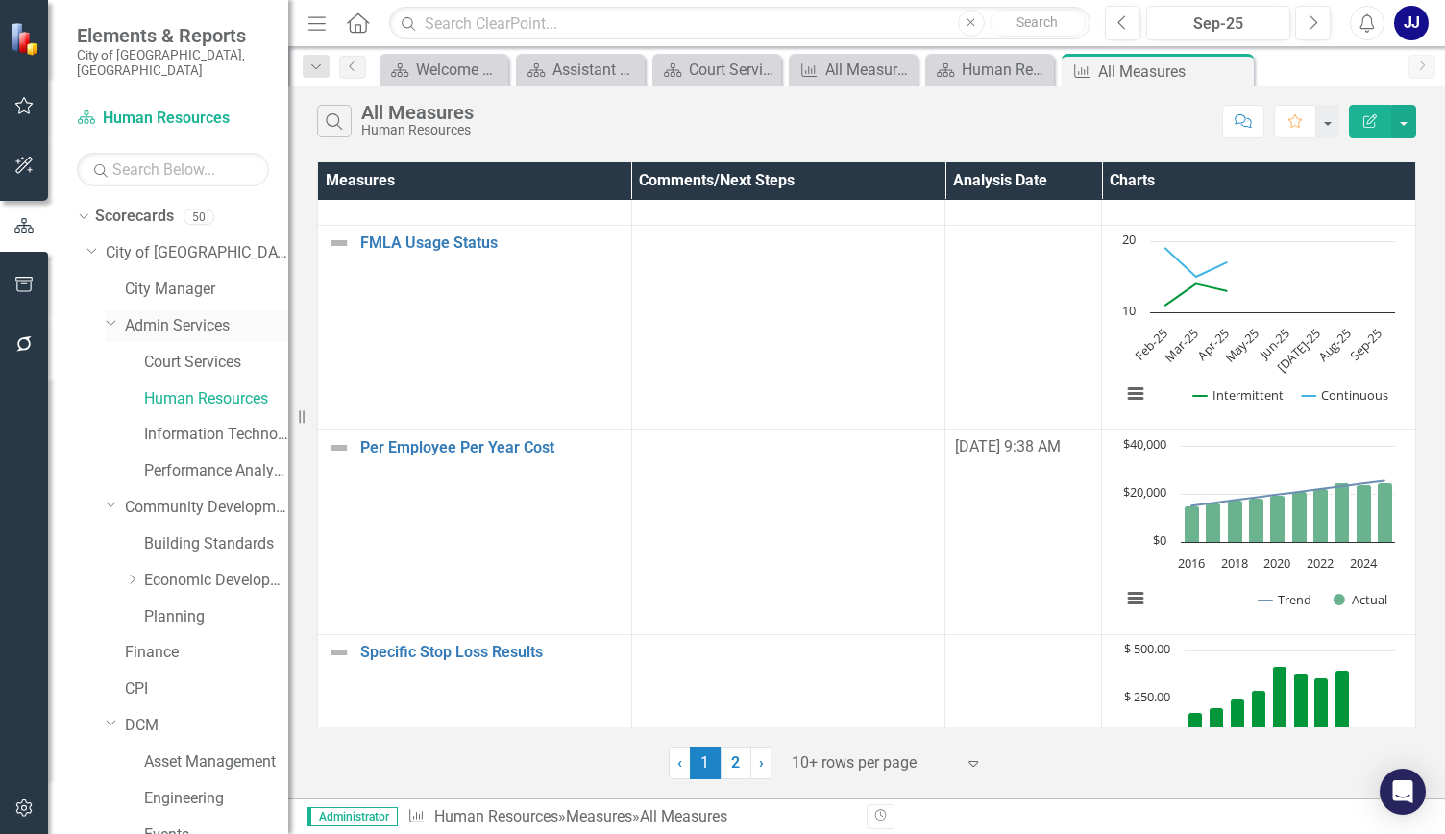
drag, startPoint x: 114, startPoint y: 306, endPoint x: 123, endPoint y: 313, distance: 11.6
click at [123, 321] on div "Dropdown" at bounding box center [115, 326] width 19 height 10
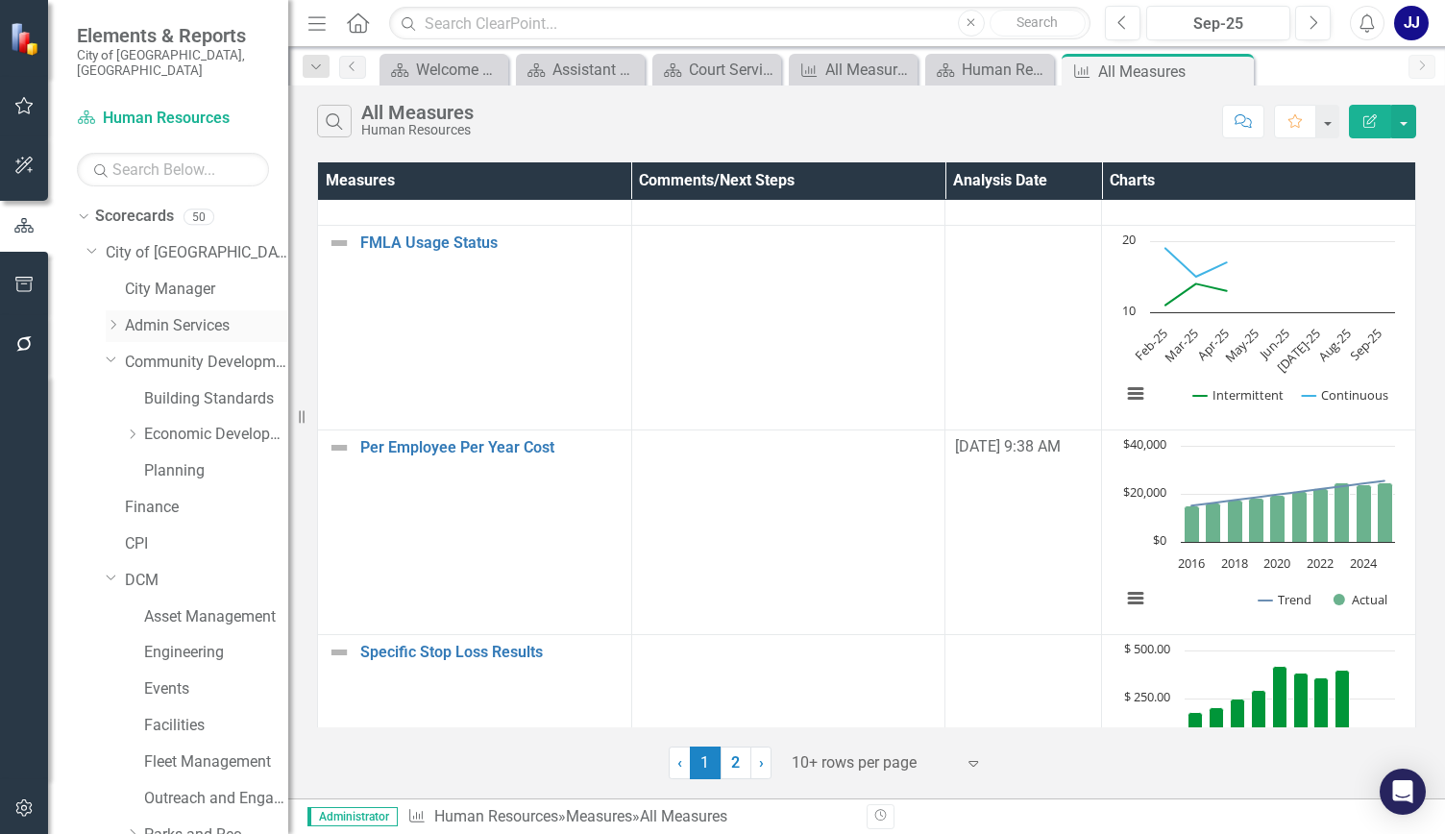
click at [123, 318] on div "Dropdown" at bounding box center [115, 326] width 19 height 16
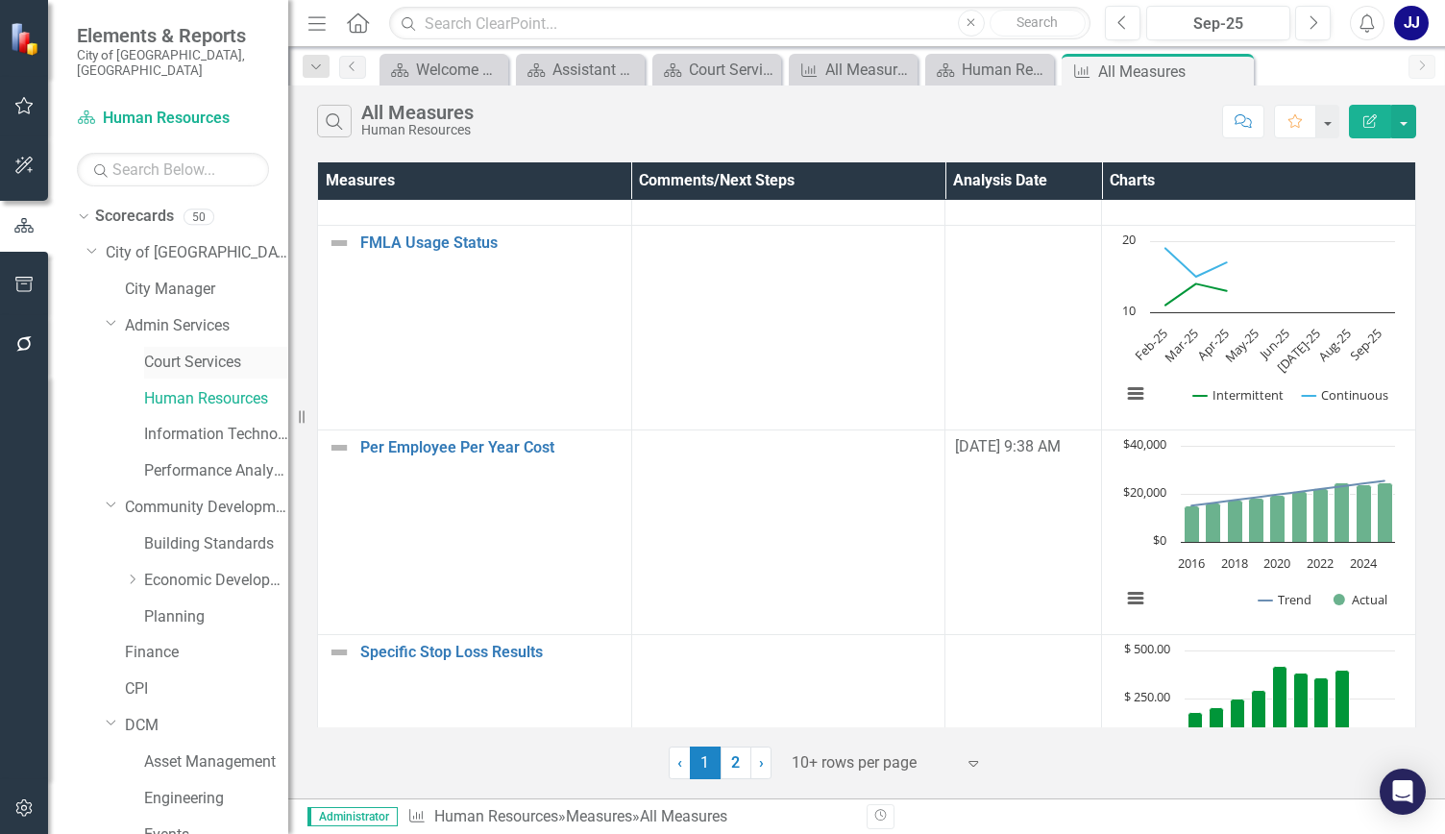
click at [185, 352] on link "Court Services" at bounding box center [216, 363] width 144 height 22
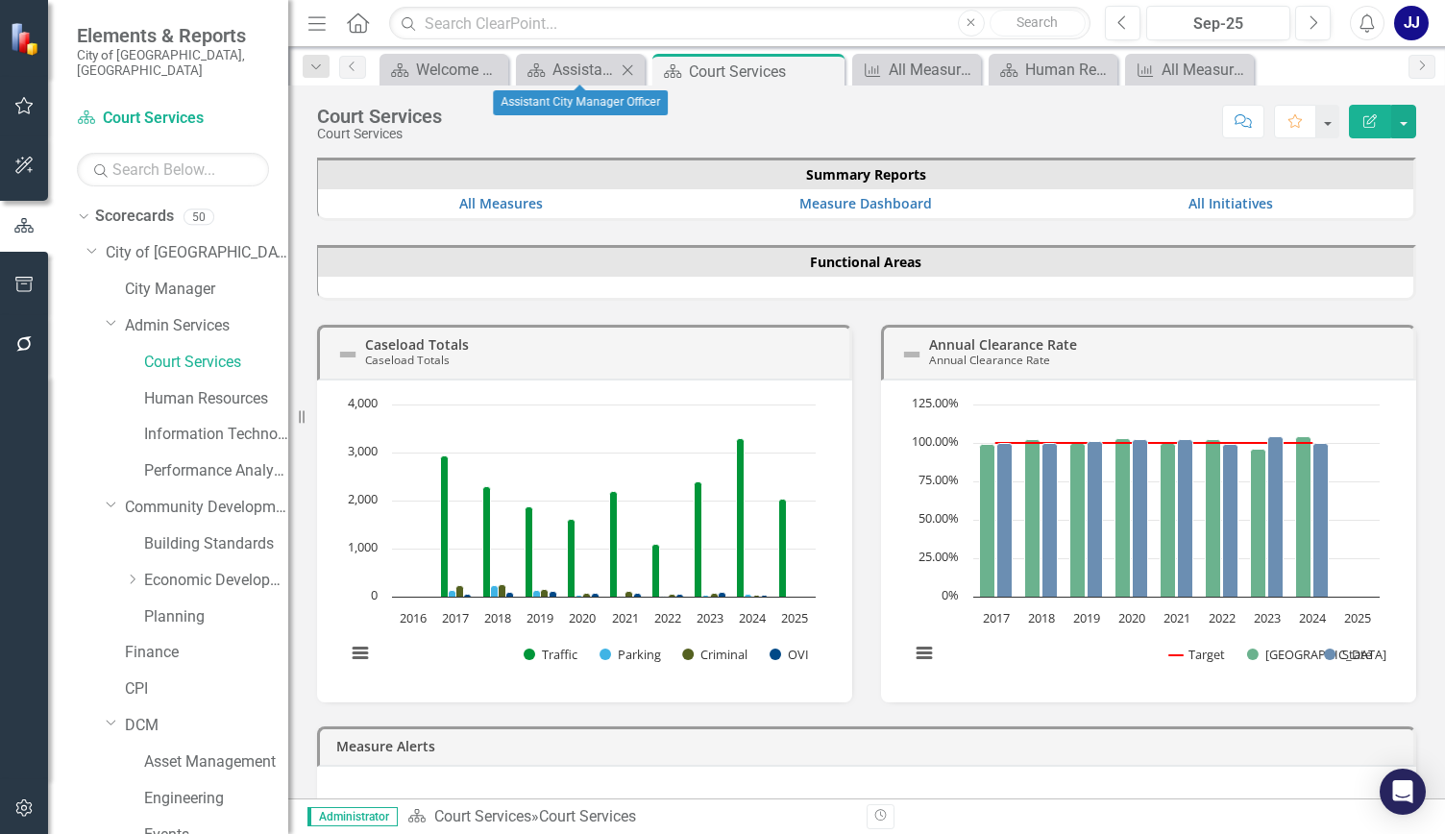
click at [619, 68] on icon "Close" at bounding box center [627, 69] width 19 height 15
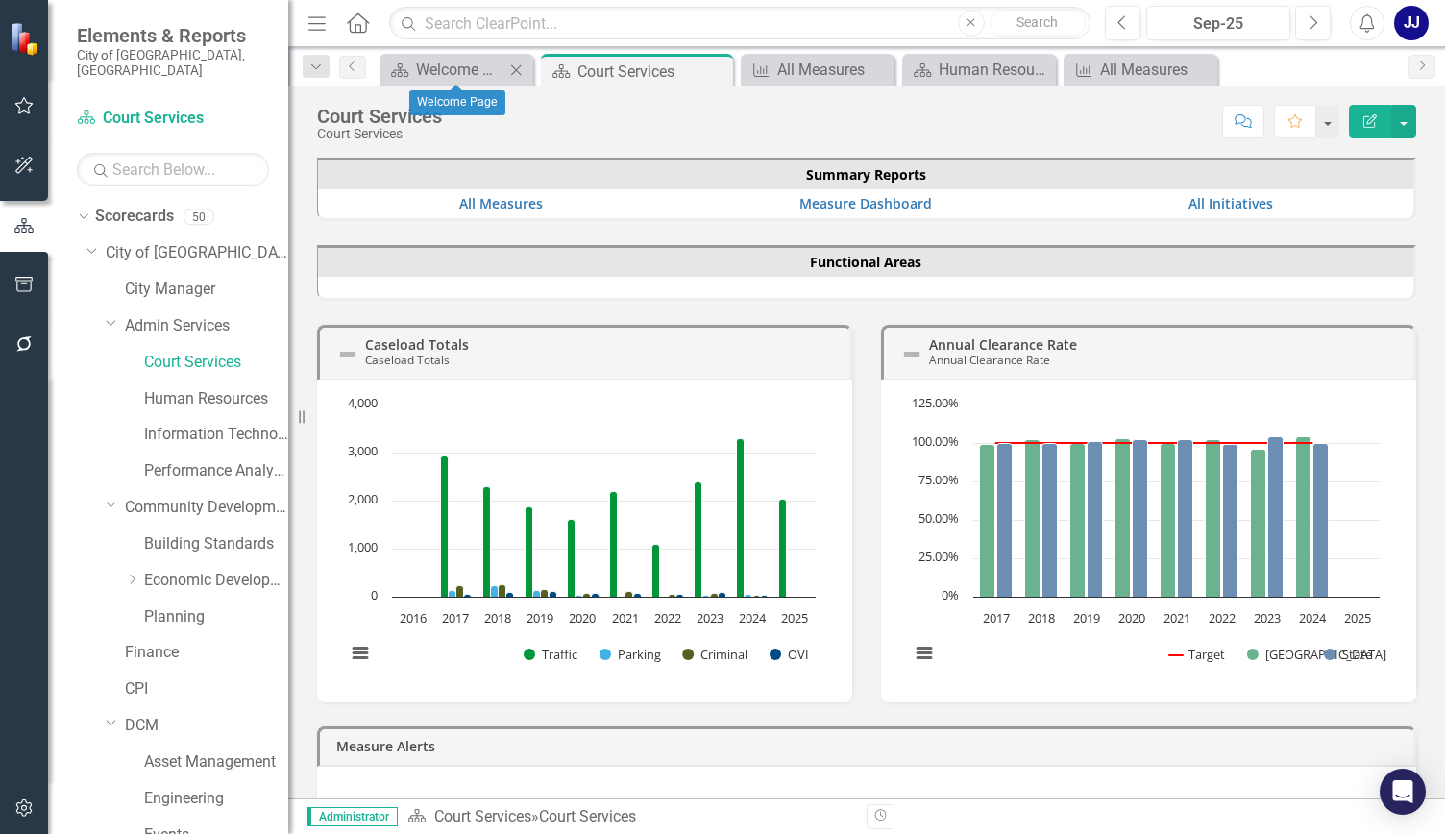
click at [515, 69] on icon "Close" at bounding box center [515, 69] width 19 height 15
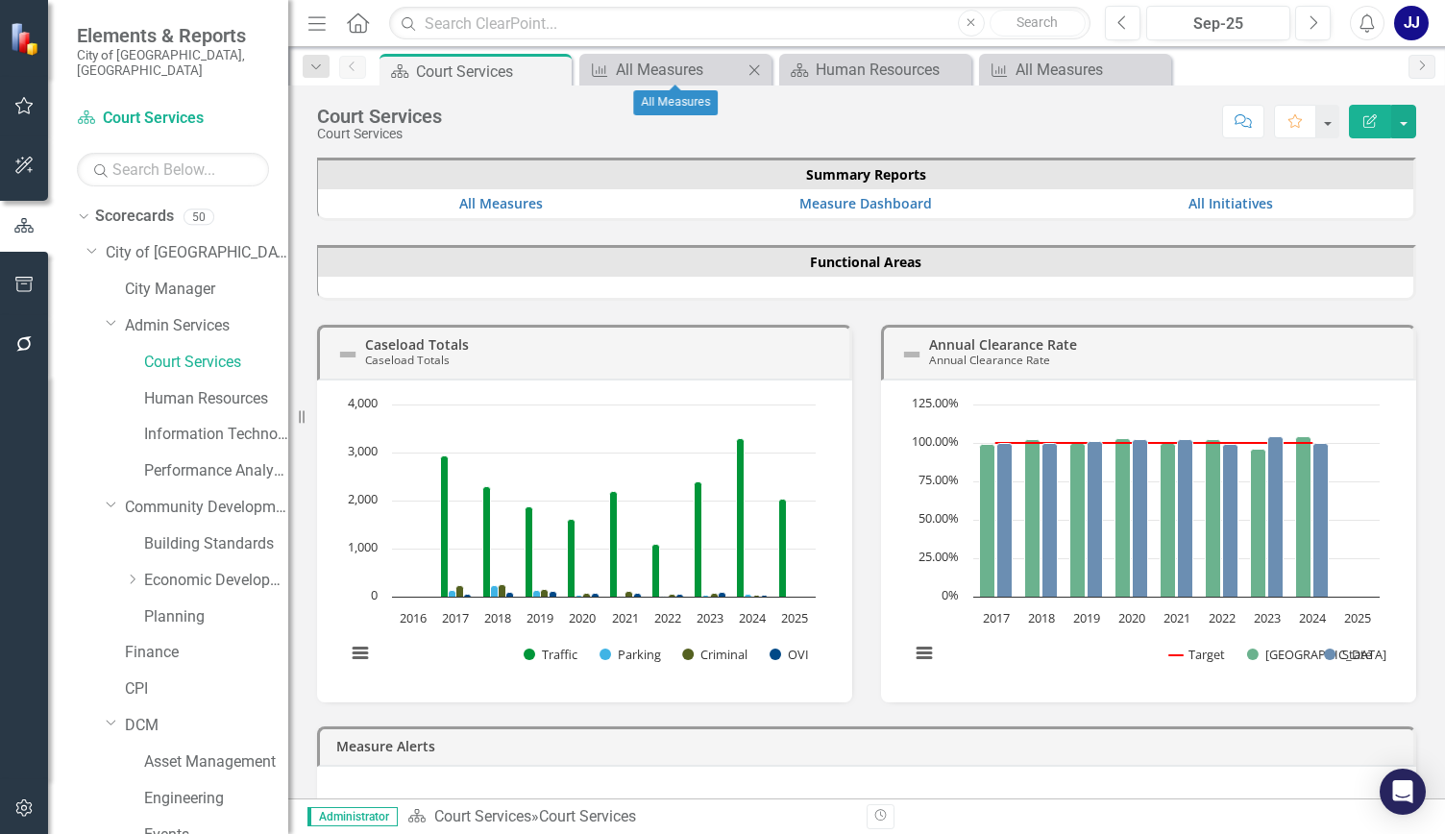
click at [761, 68] on icon "Close" at bounding box center [754, 69] width 19 height 15
click at [0, 0] on icon "Close" at bounding box center [0, 0] width 0 height 0
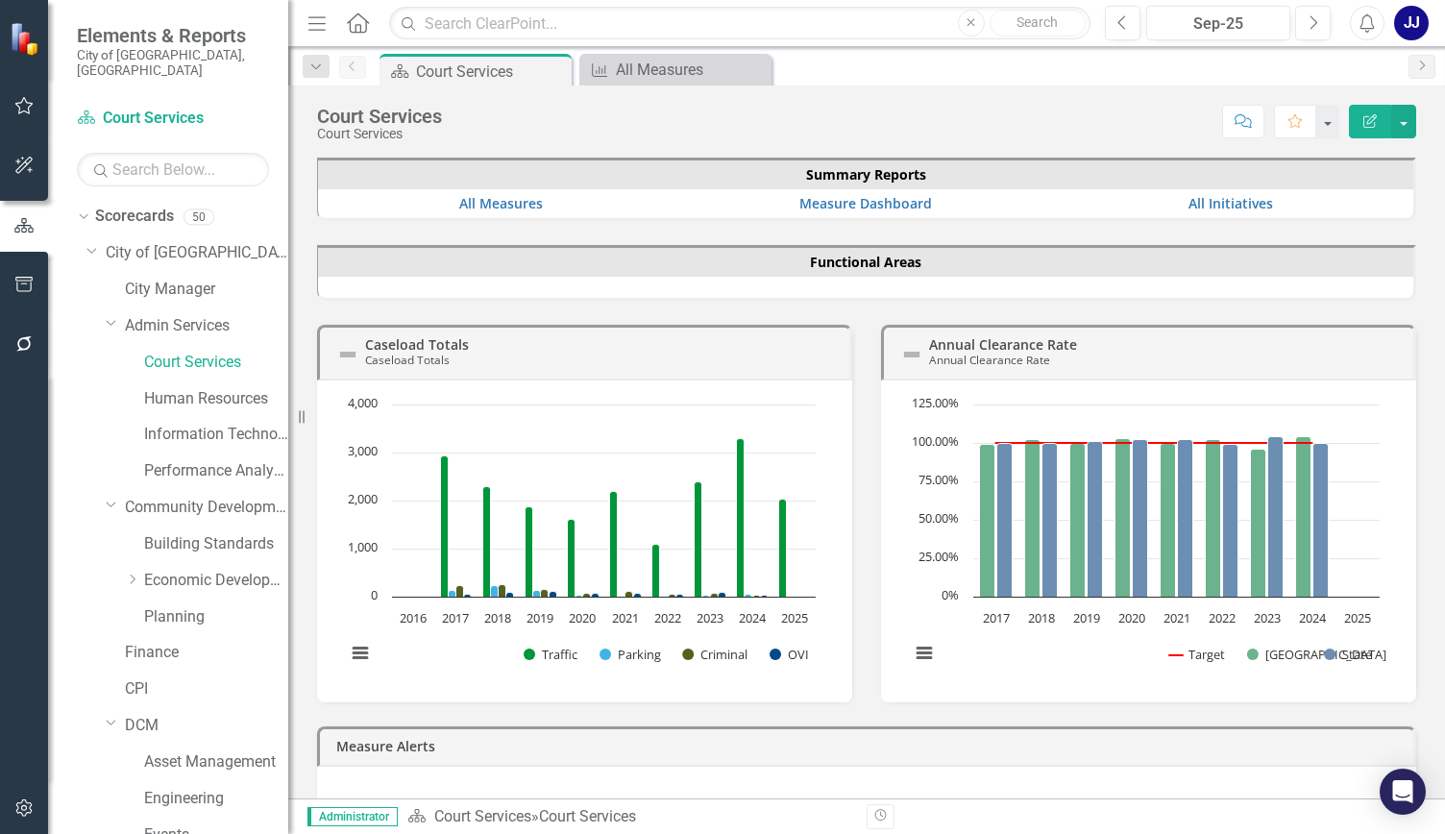
click at [0, 0] on icon "Close" at bounding box center [0, 0] width 0 height 0
click at [123, 321] on div "Dropdown" at bounding box center [115, 326] width 19 height 10
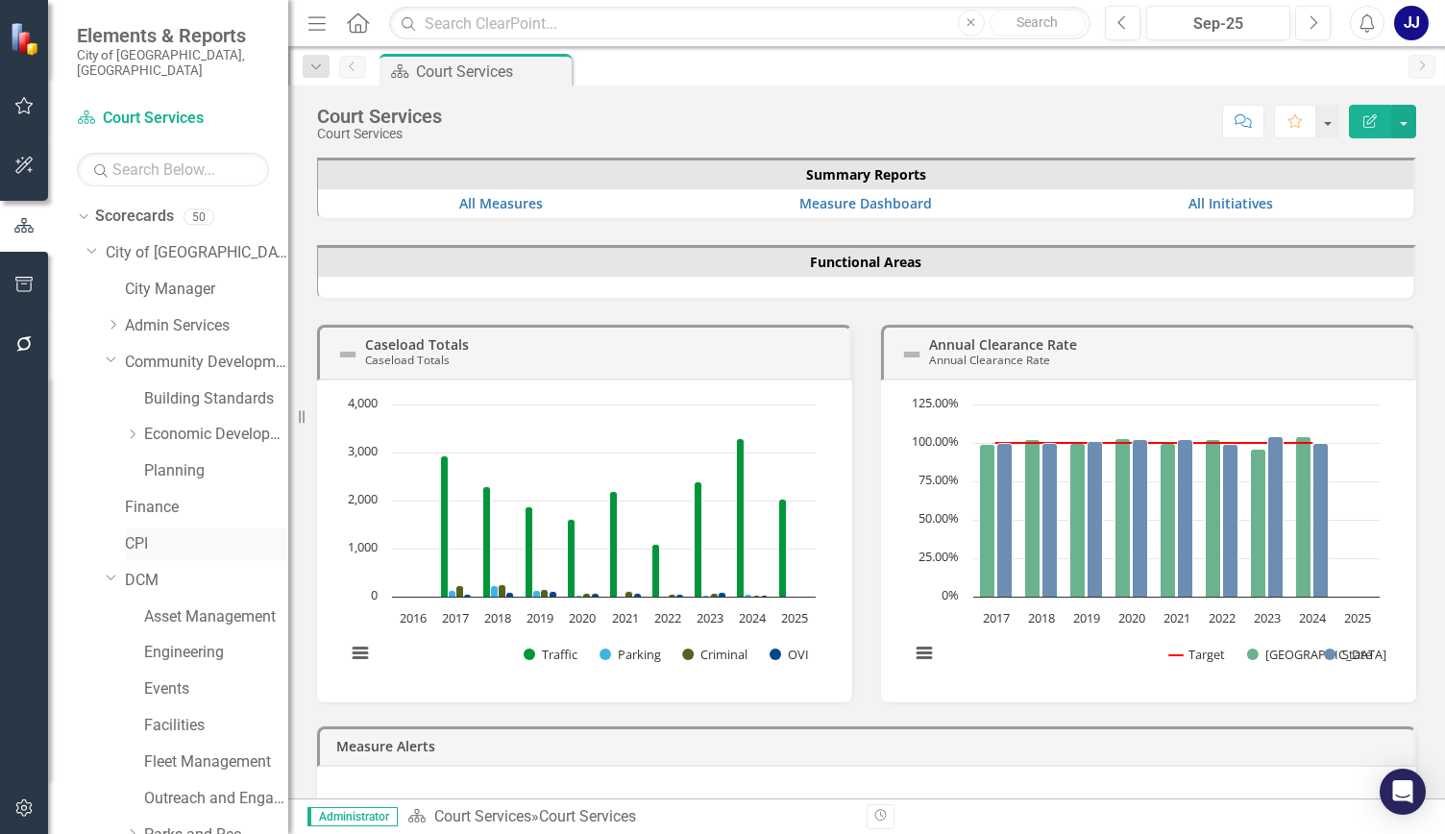
click at [148, 533] on link "CPI" at bounding box center [206, 544] width 163 height 22
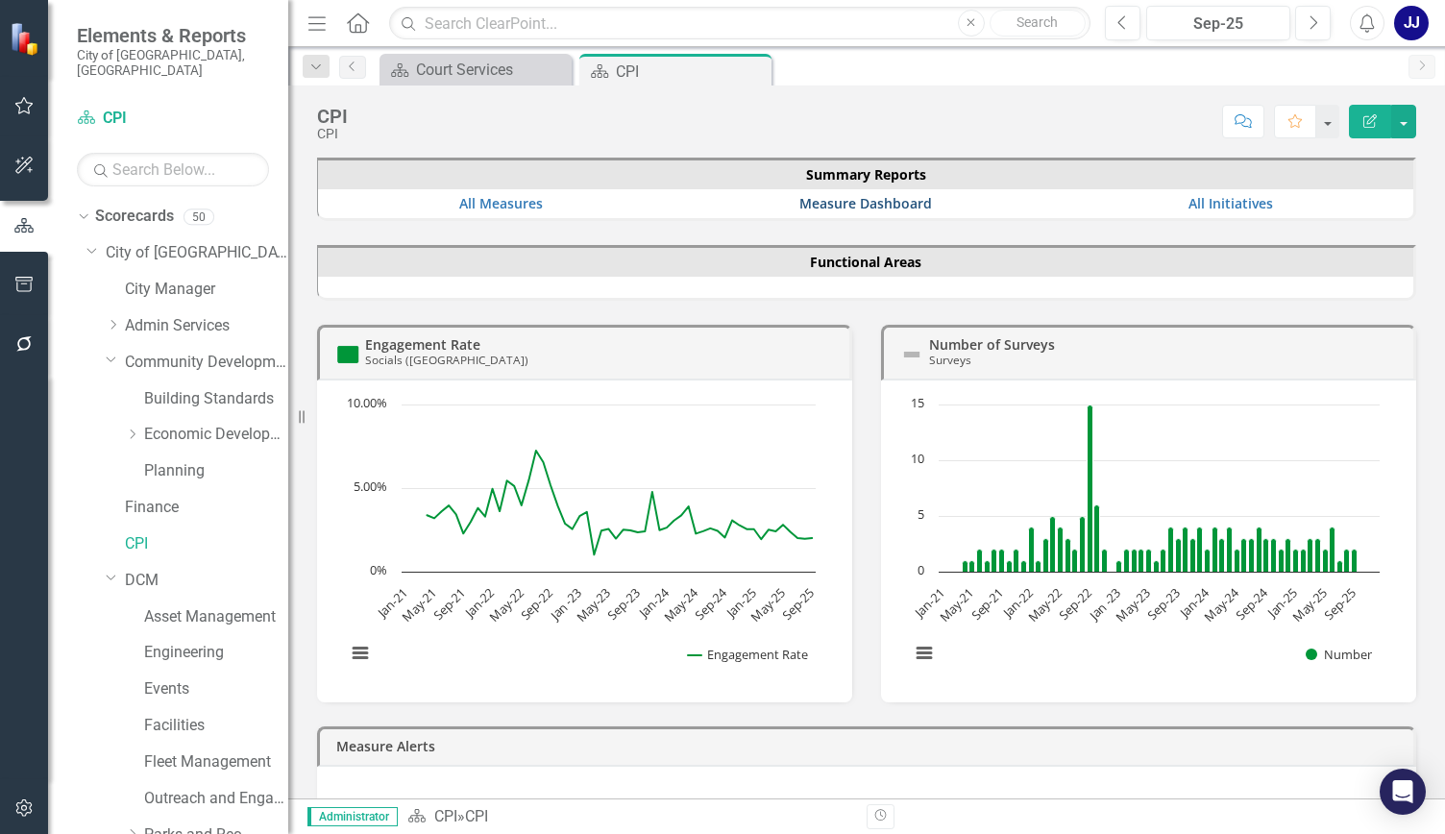
click at [851, 207] on link "Measure Dashboard" at bounding box center [866, 203] width 133 height 18
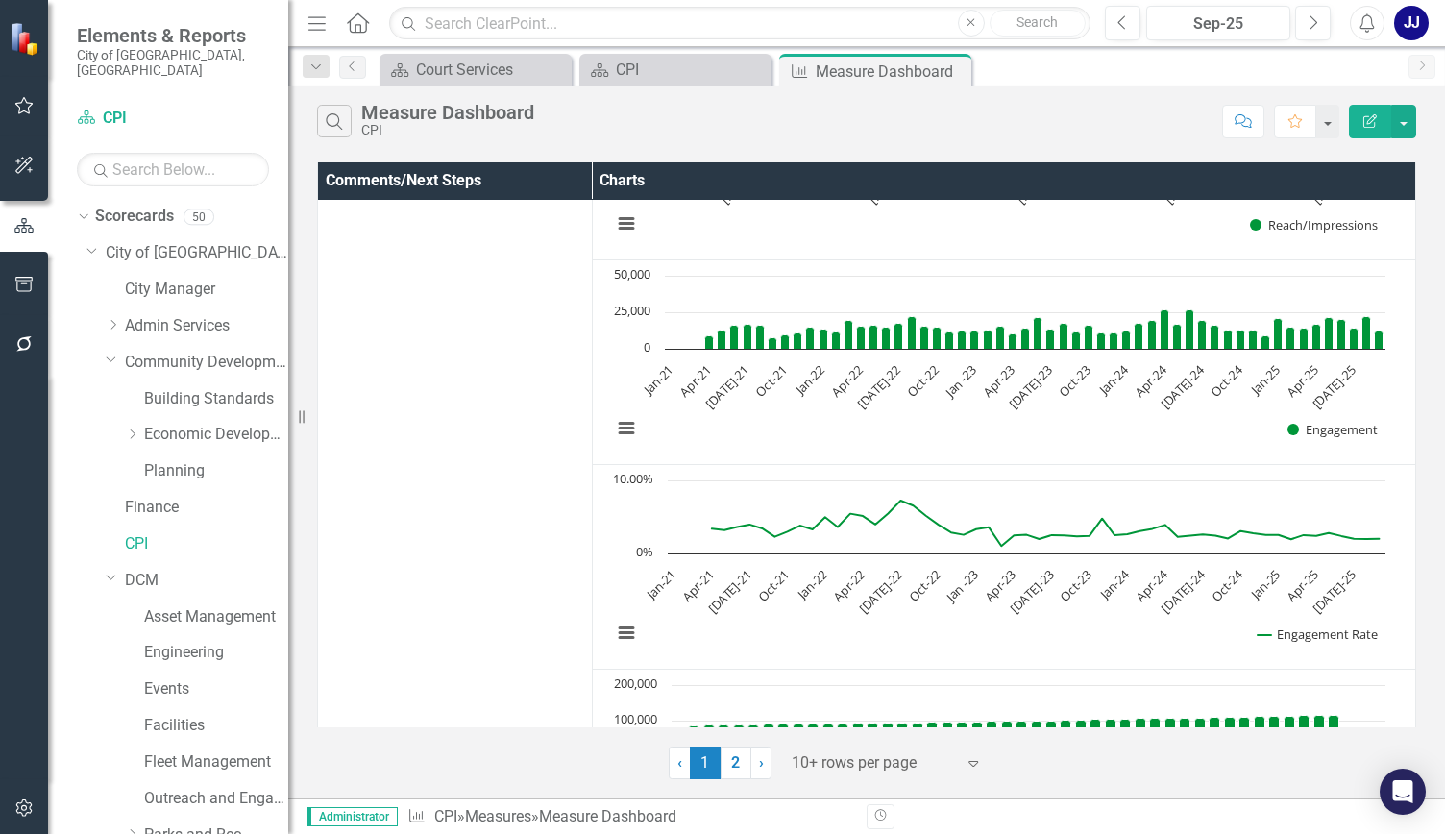
scroll to position [376, 0]
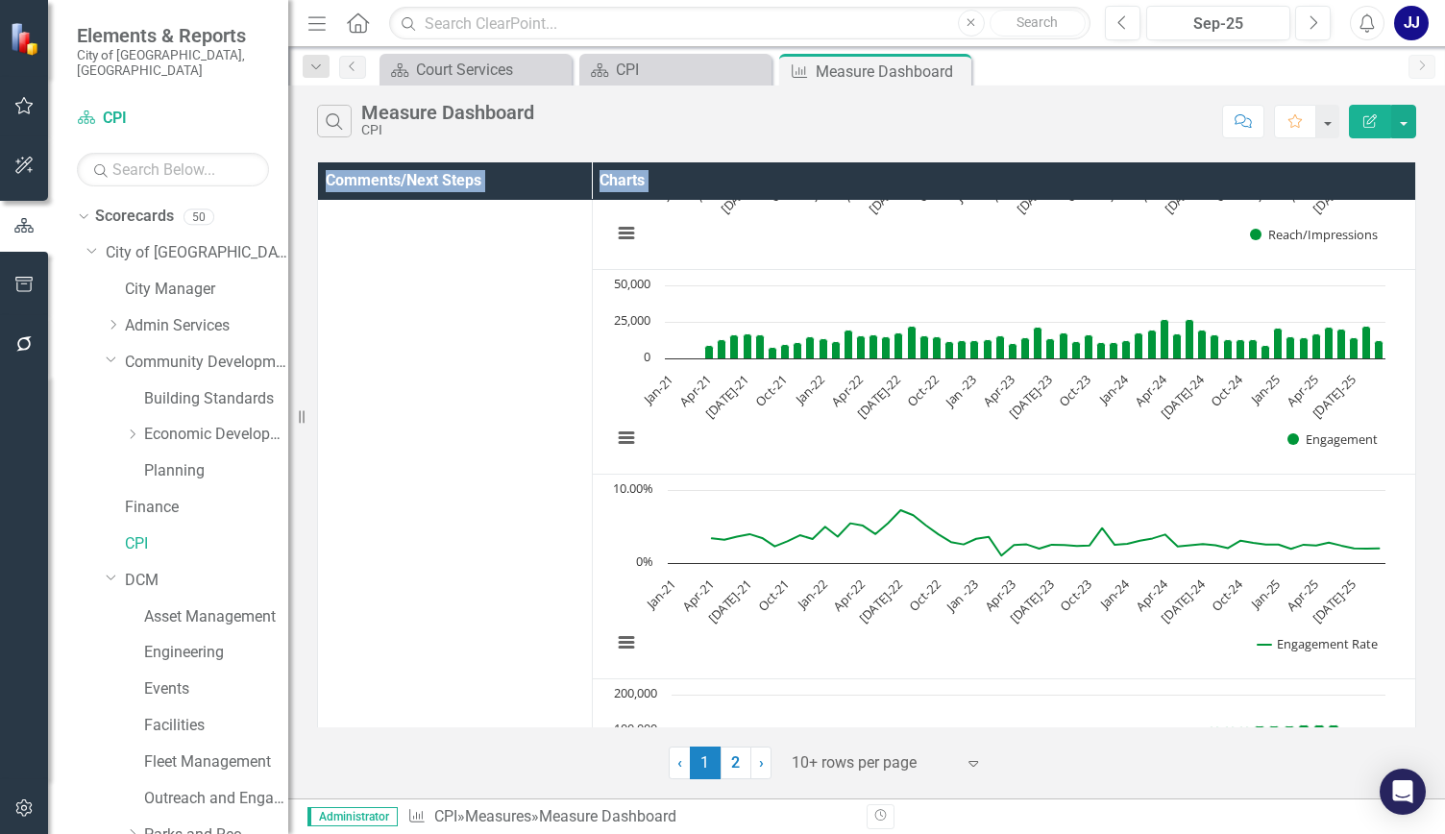
drag, startPoint x: 1399, startPoint y: 285, endPoint x: 1411, endPoint y: 177, distance: 109.2
click at [1411, 177] on div "Comments/Next Steps Charts Socials ([GEOGRAPHIC_DATA]) Link Map View Link Map E…" at bounding box center [866, 444] width 1099 height 565
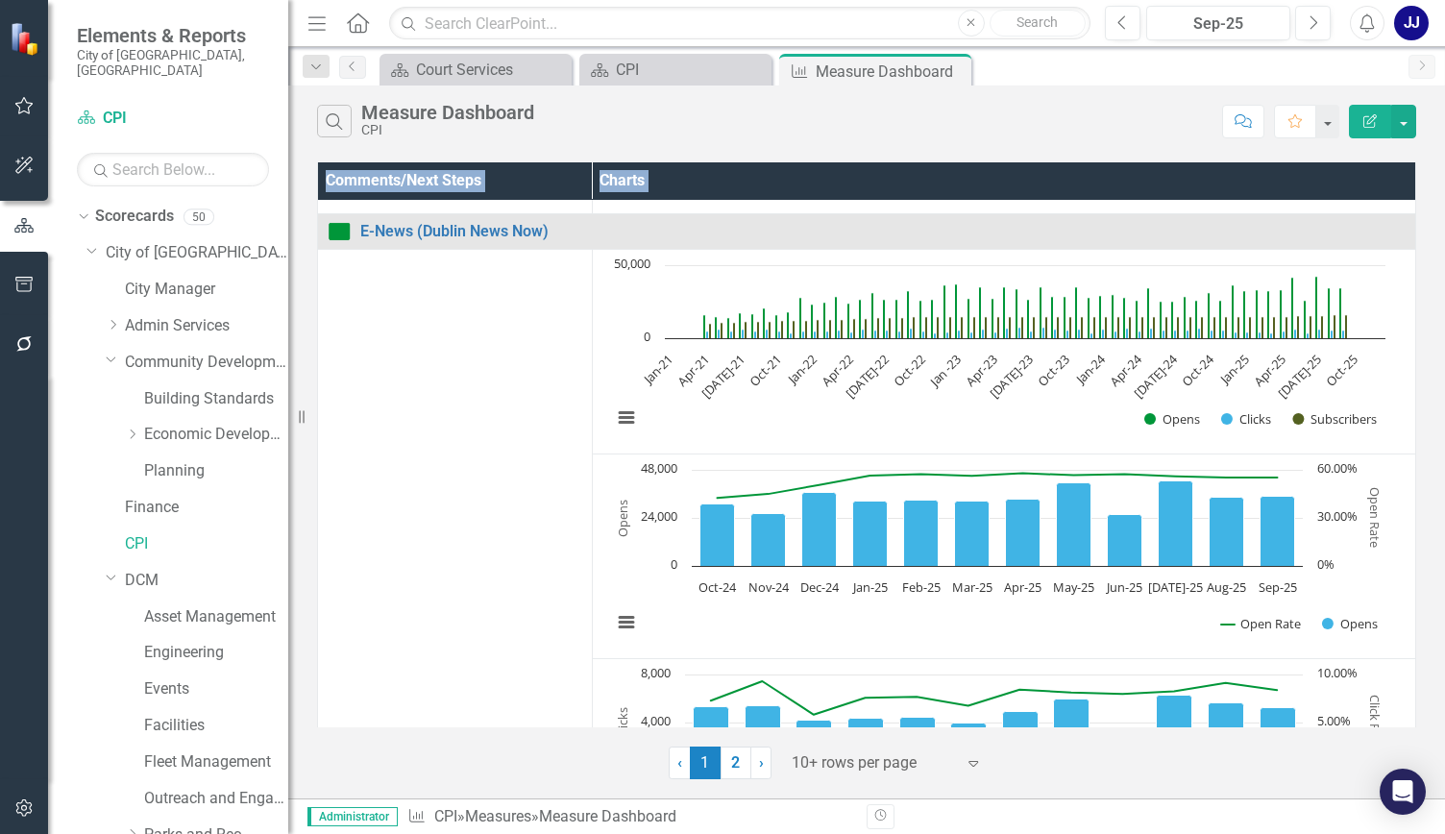
scroll to position [1057, 0]
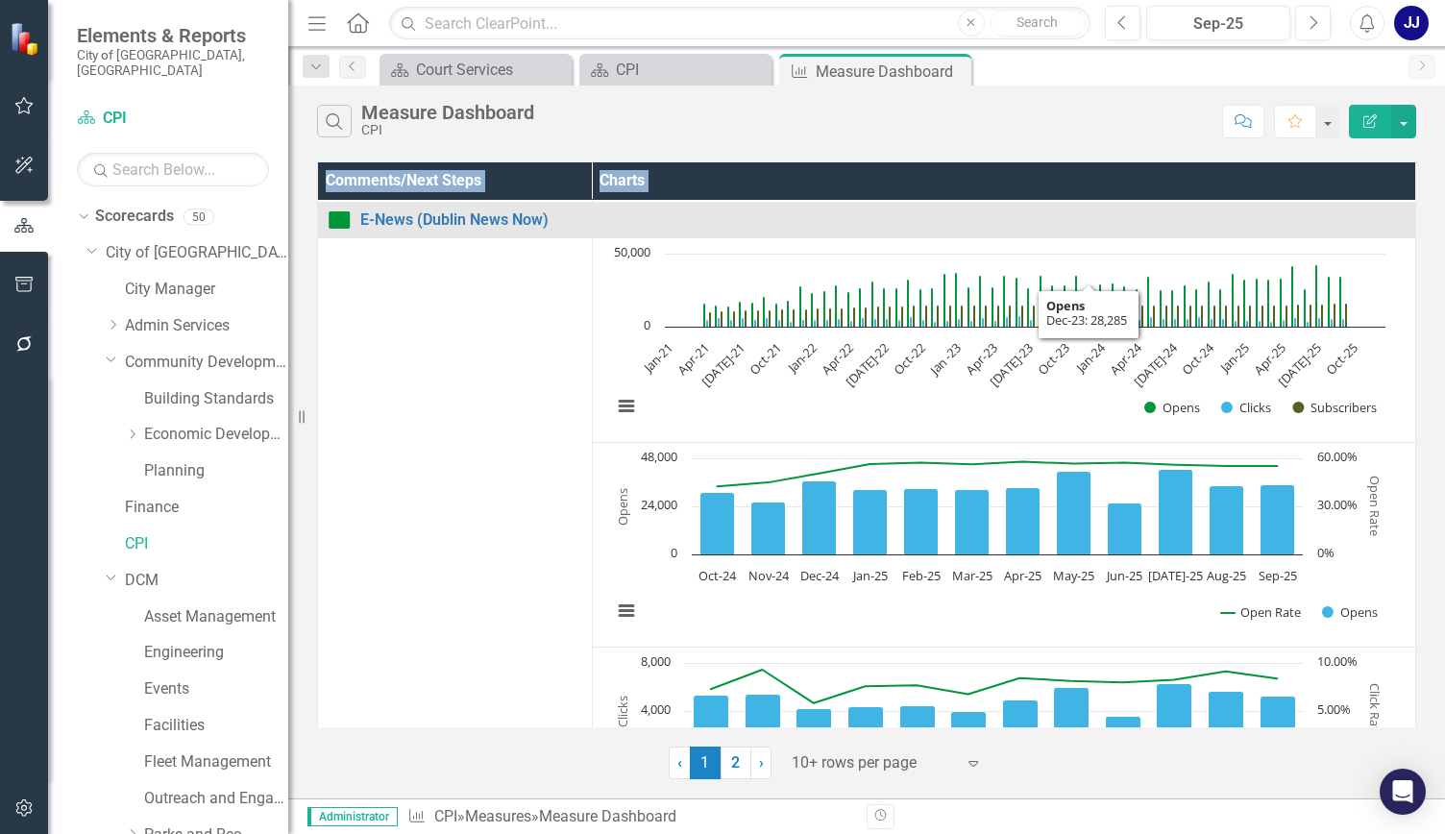
drag, startPoint x: 1141, startPoint y: 329, endPoint x: 1330, endPoint y: 333, distance: 189.4
drag, startPoint x: 1330, startPoint y: 333, endPoint x: 617, endPoint y: 348, distance: 713.3
click at [617, 348] on rect "Interactive chart" at bounding box center [999, 340] width 793 height 192
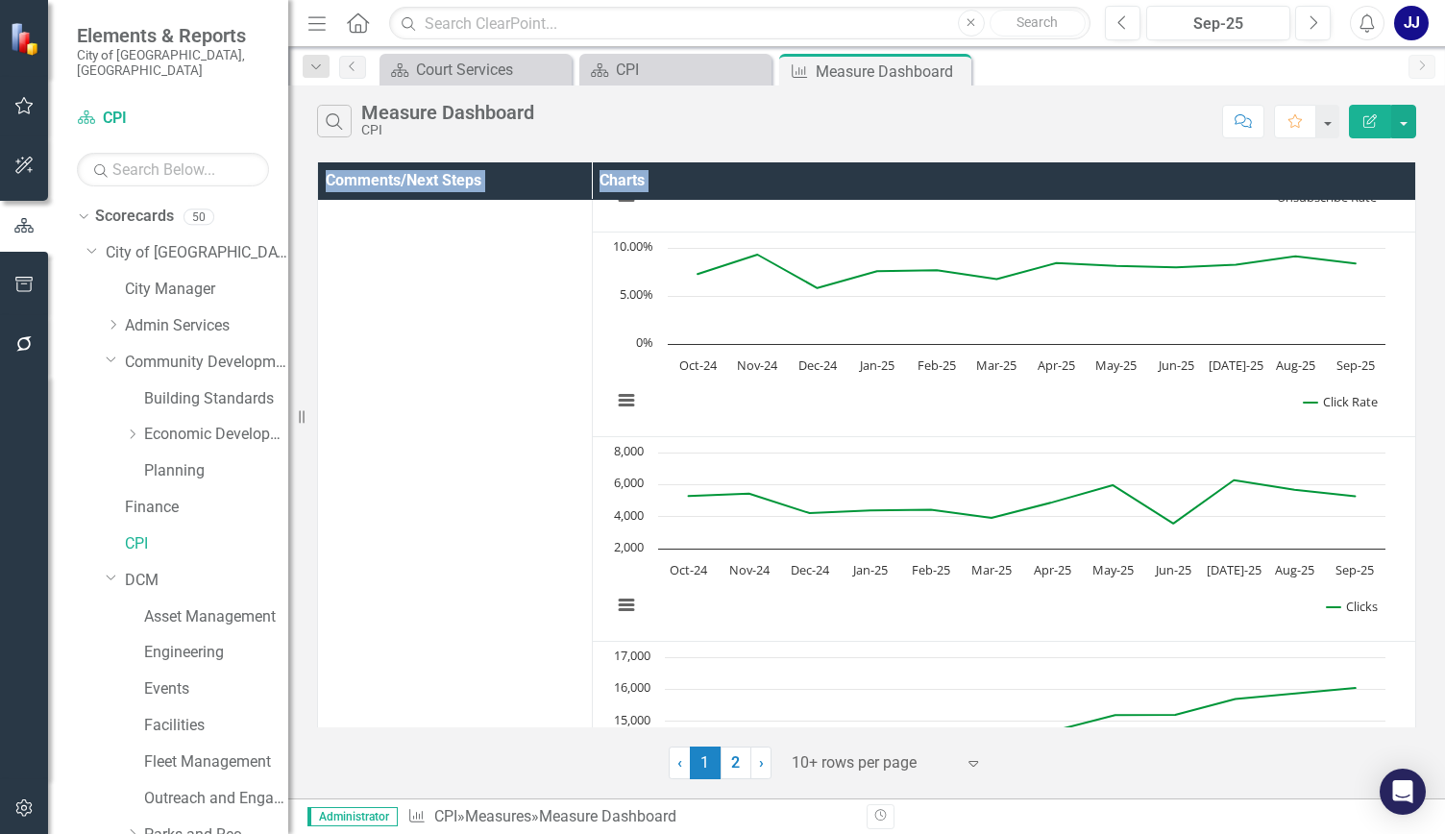
scroll to position [1720, 0]
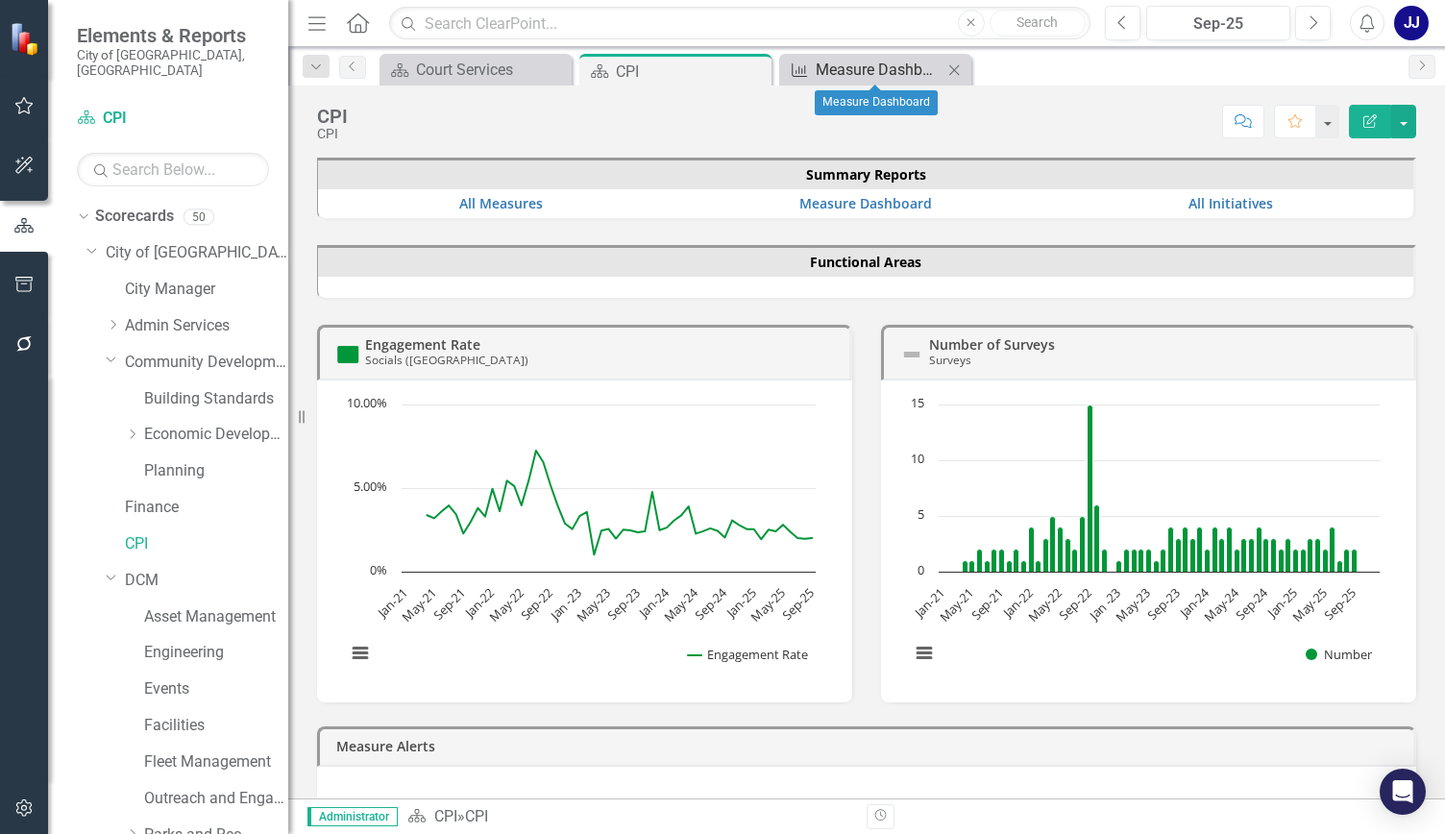
click at [828, 63] on div "Measure Dashboard" at bounding box center [879, 70] width 127 height 24
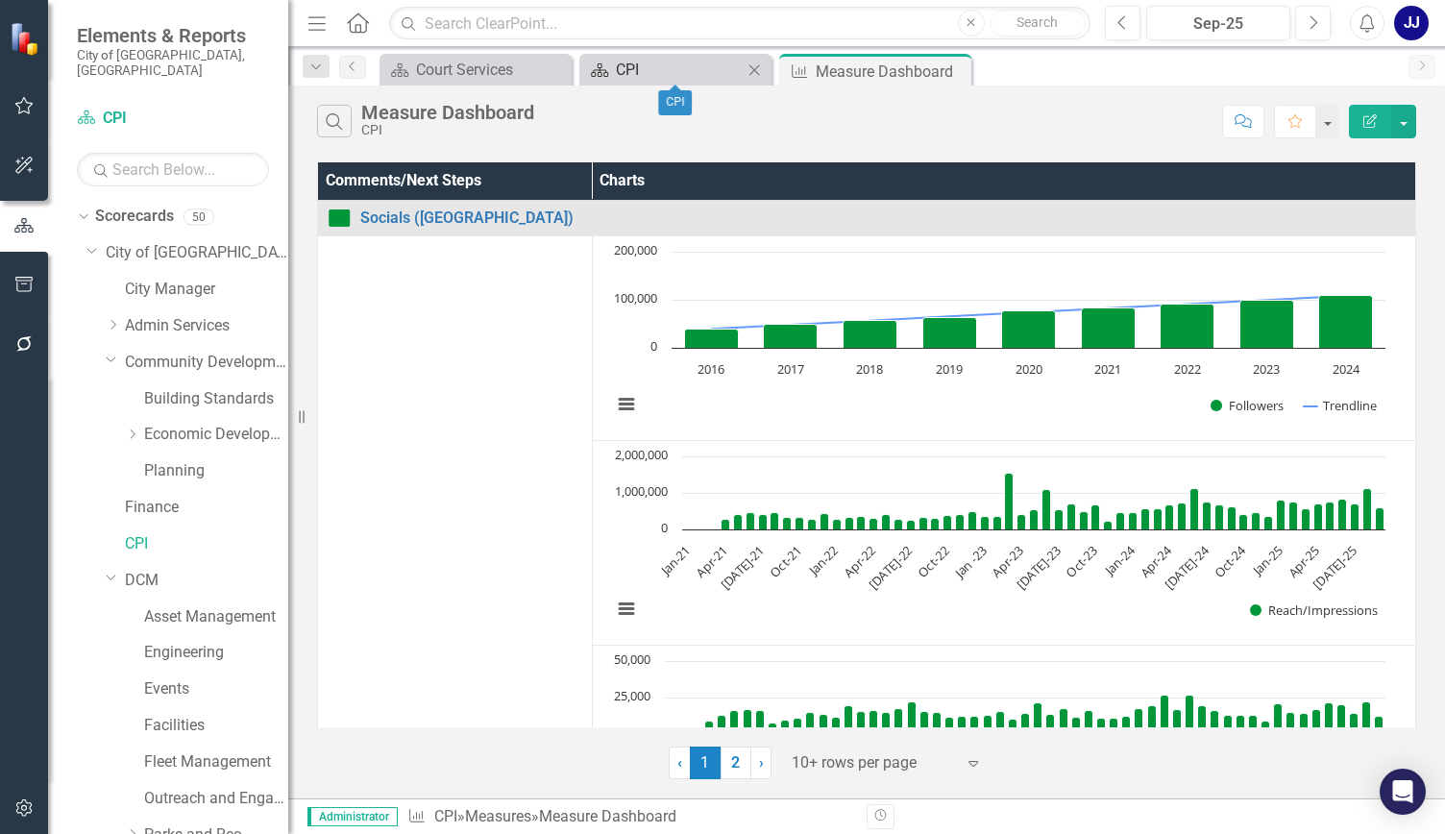
click at [684, 60] on div "CPI" at bounding box center [679, 70] width 127 height 24
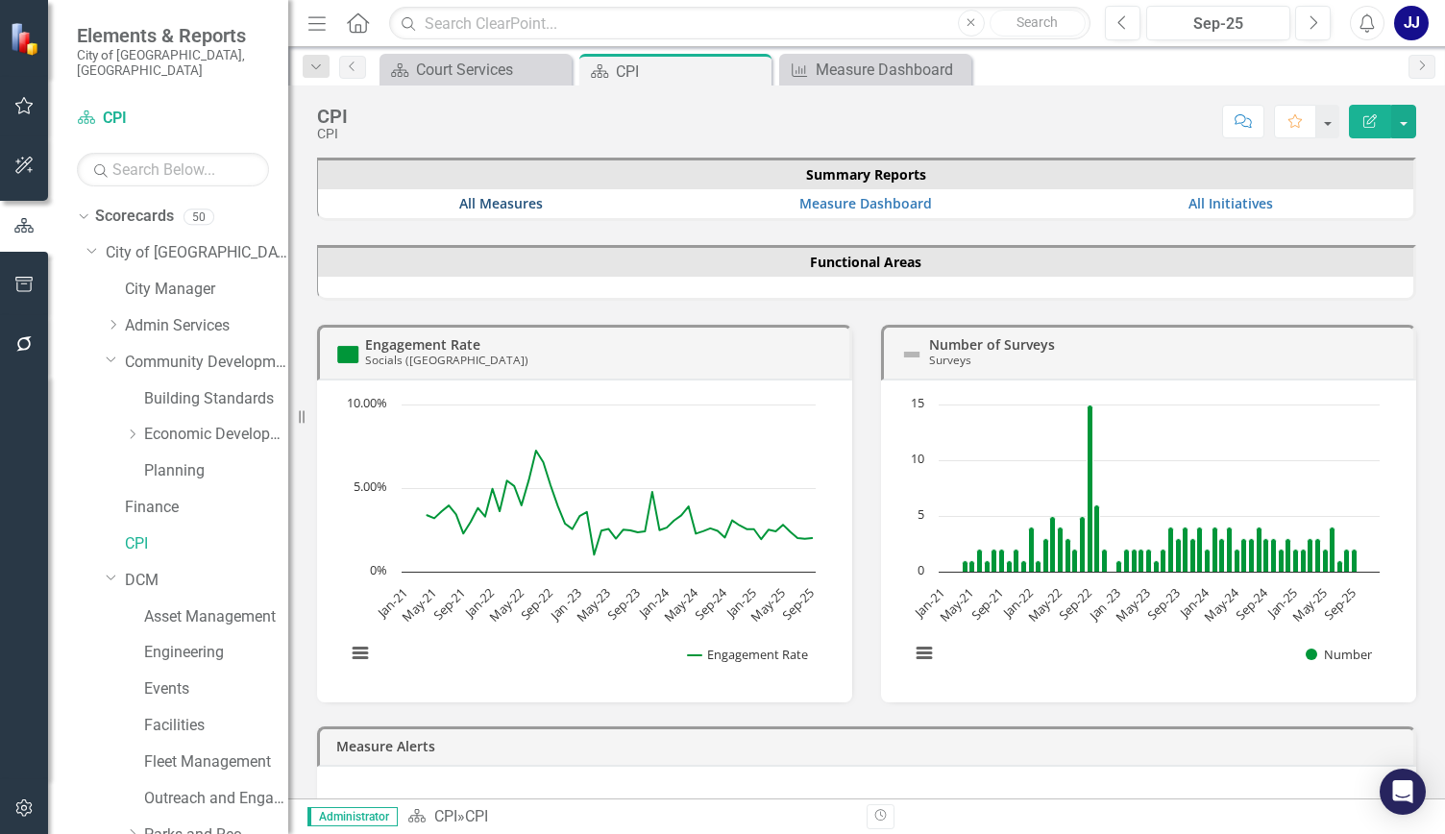
click at [492, 204] on link "All Measures" at bounding box center [501, 203] width 84 height 18
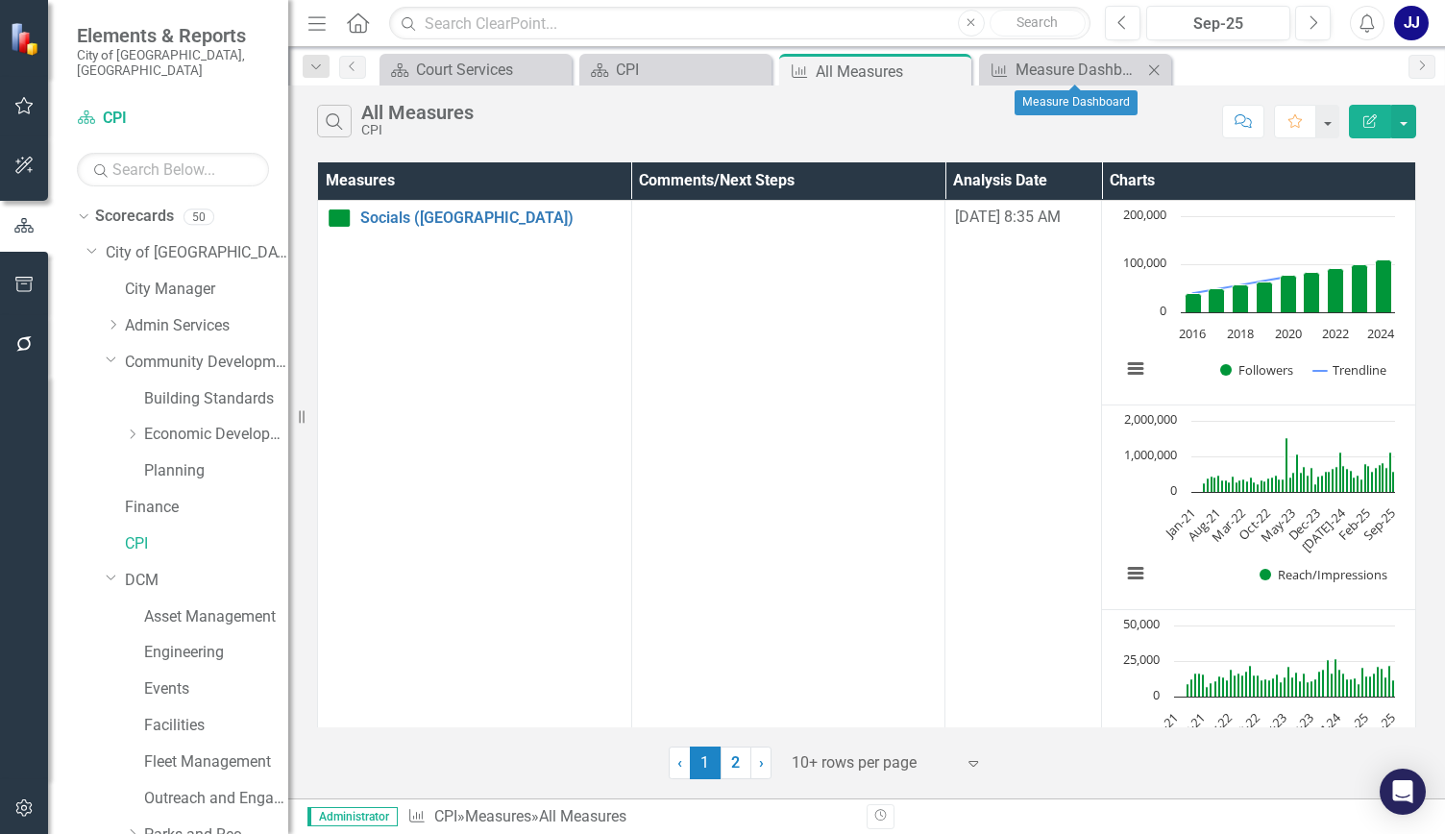
click at [1159, 72] on icon "Close" at bounding box center [1154, 69] width 19 height 15
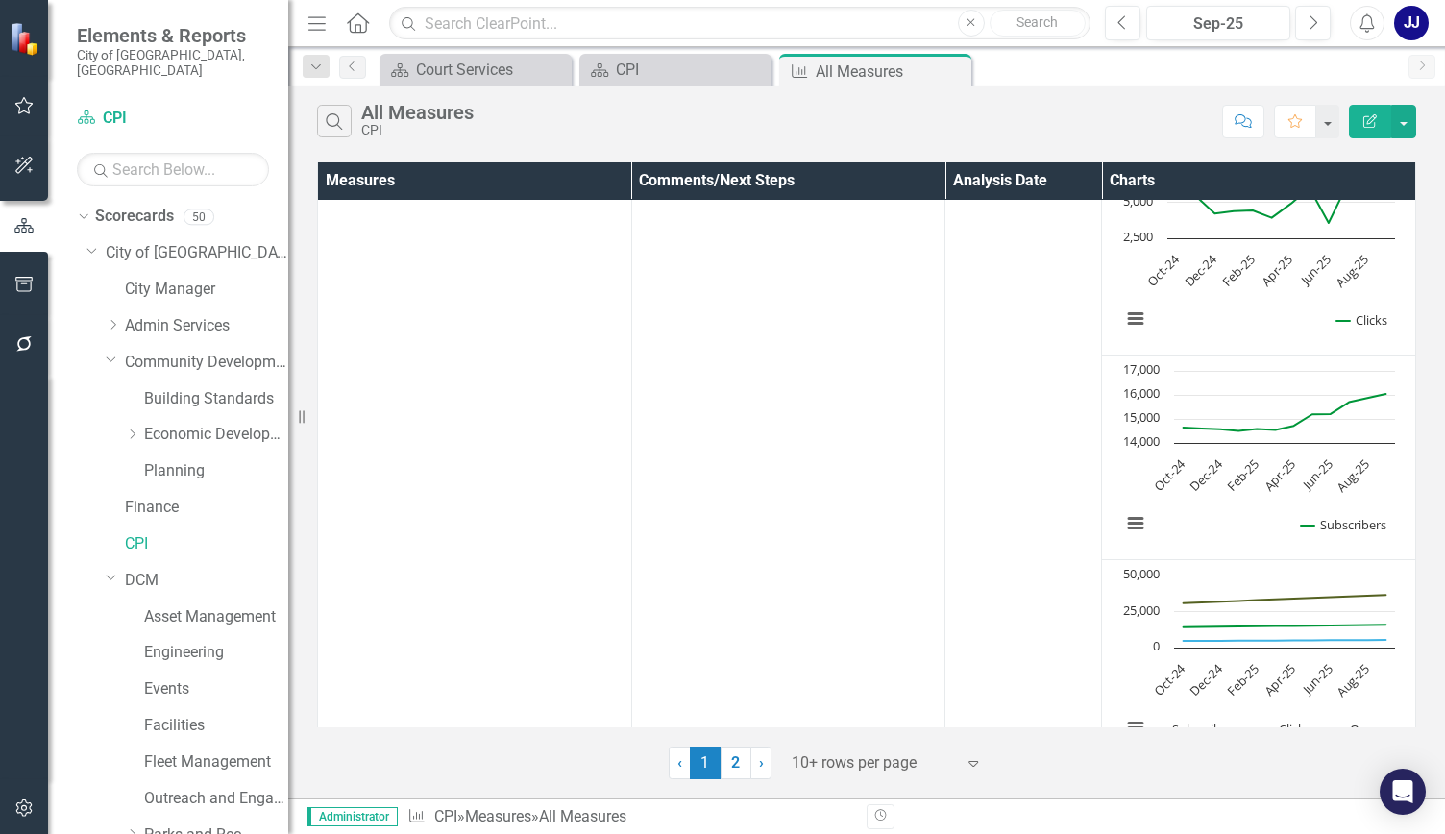
scroll to position [2143, 12]
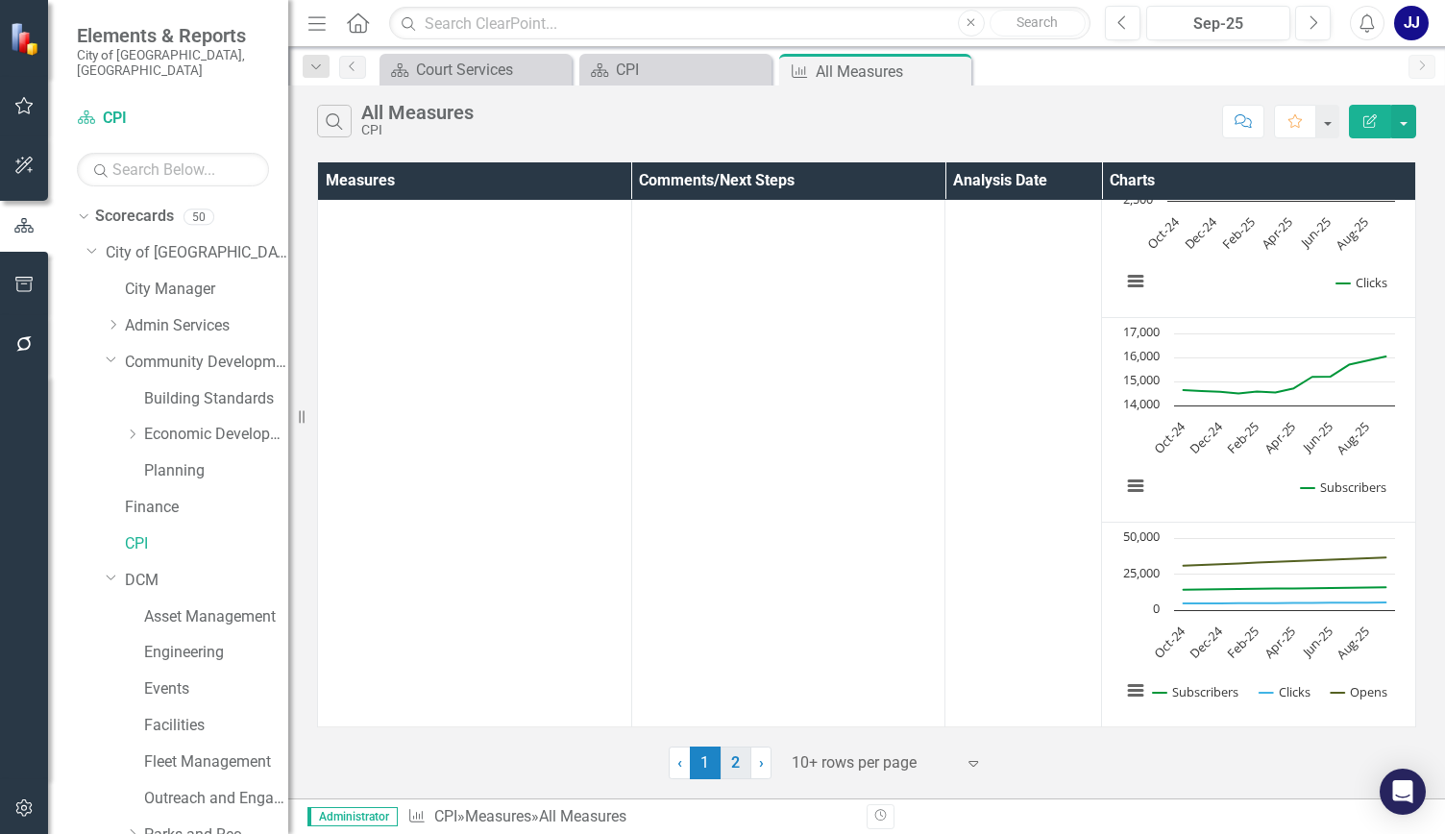
click at [728, 766] on link "2" at bounding box center [736, 763] width 31 height 33
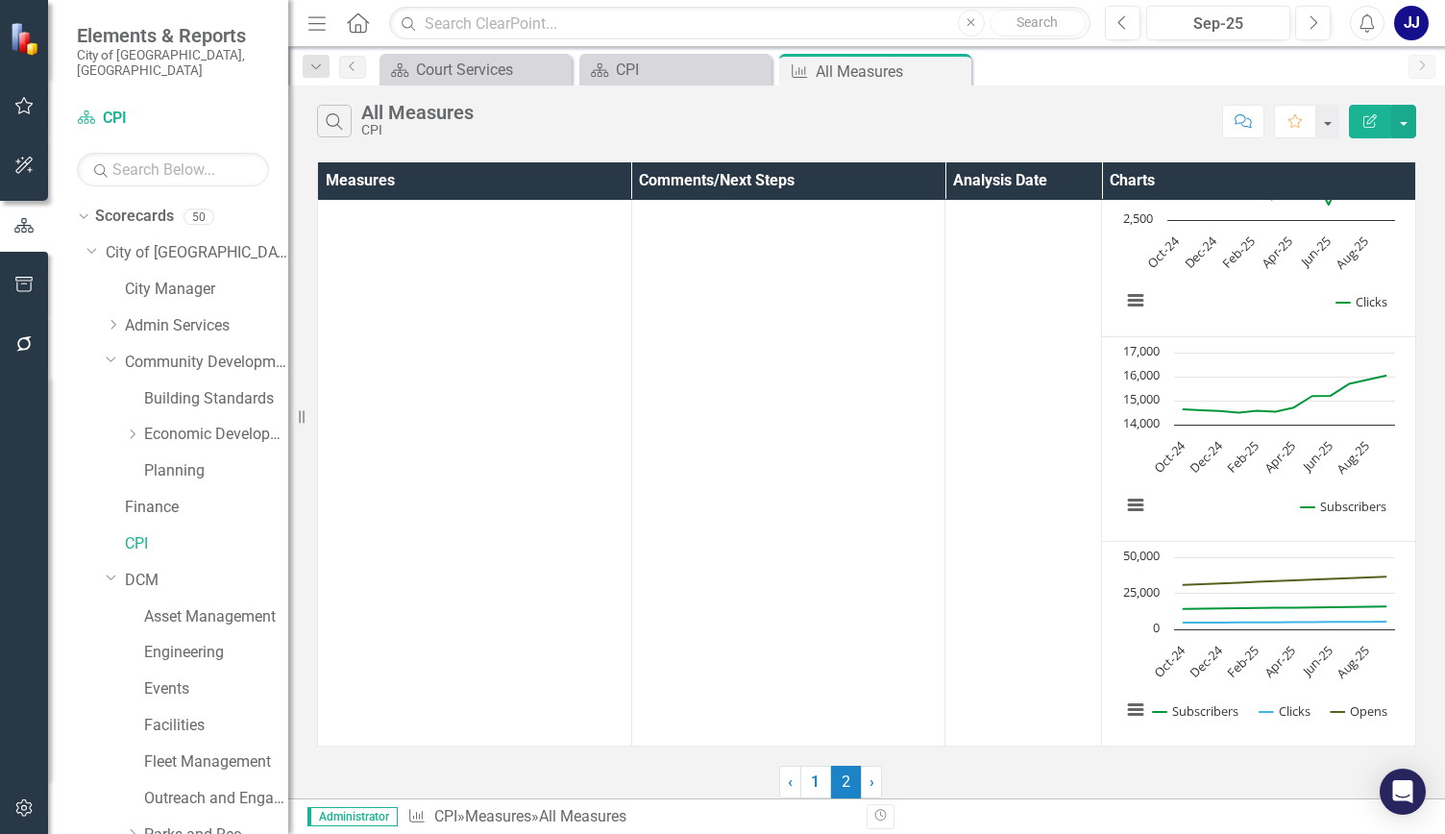
scroll to position [0, 0]
